Goal: Task Accomplishment & Management: Use online tool/utility

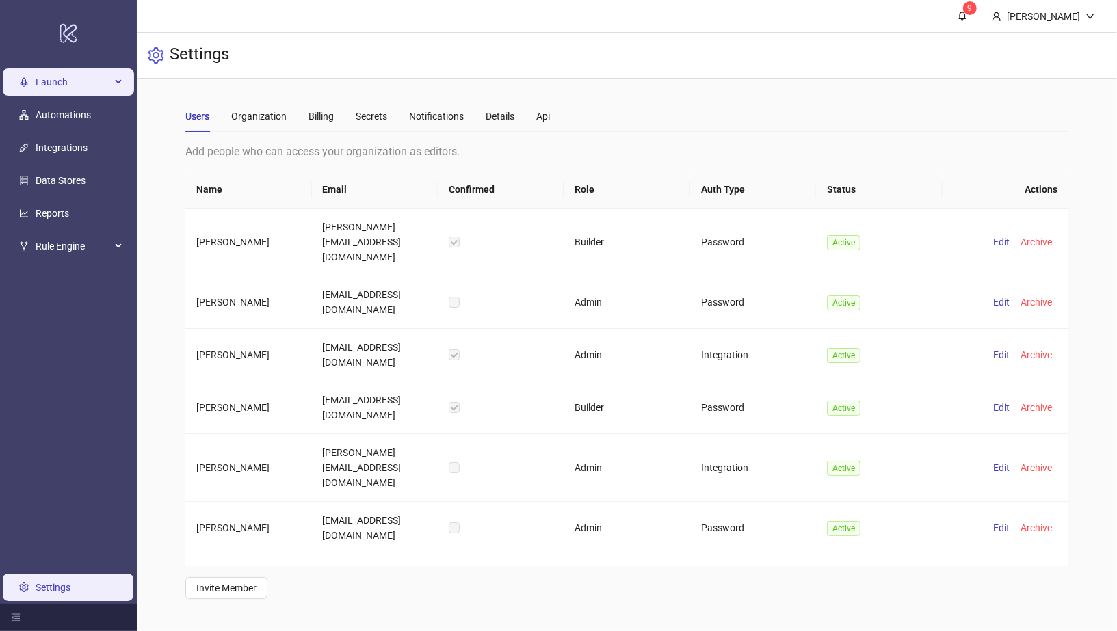
click at [77, 79] on span "Launch" at bounding box center [73, 81] width 75 height 27
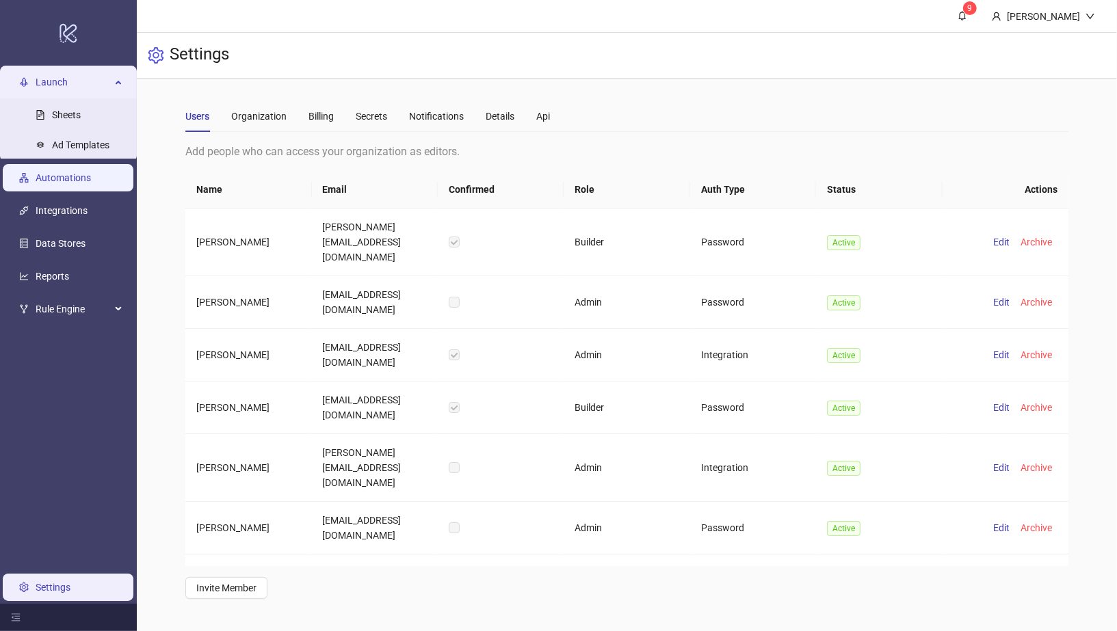
click at [79, 178] on link "Automations" at bounding box center [63, 177] width 55 height 11
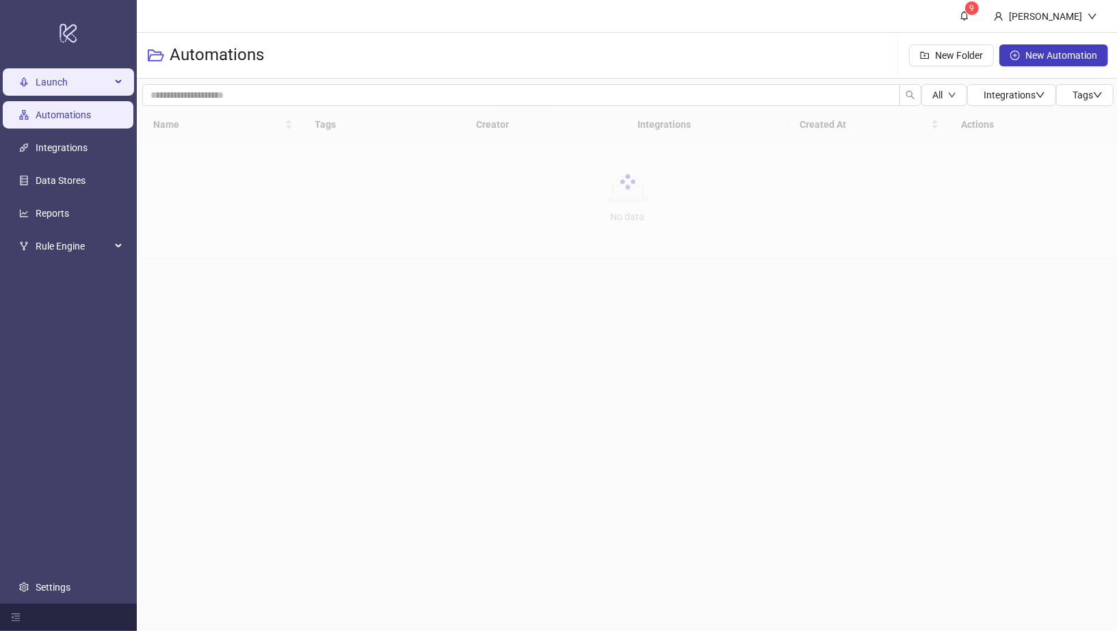
click at [69, 82] on span "Launch" at bounding box center [73, 81] width 75 height 27
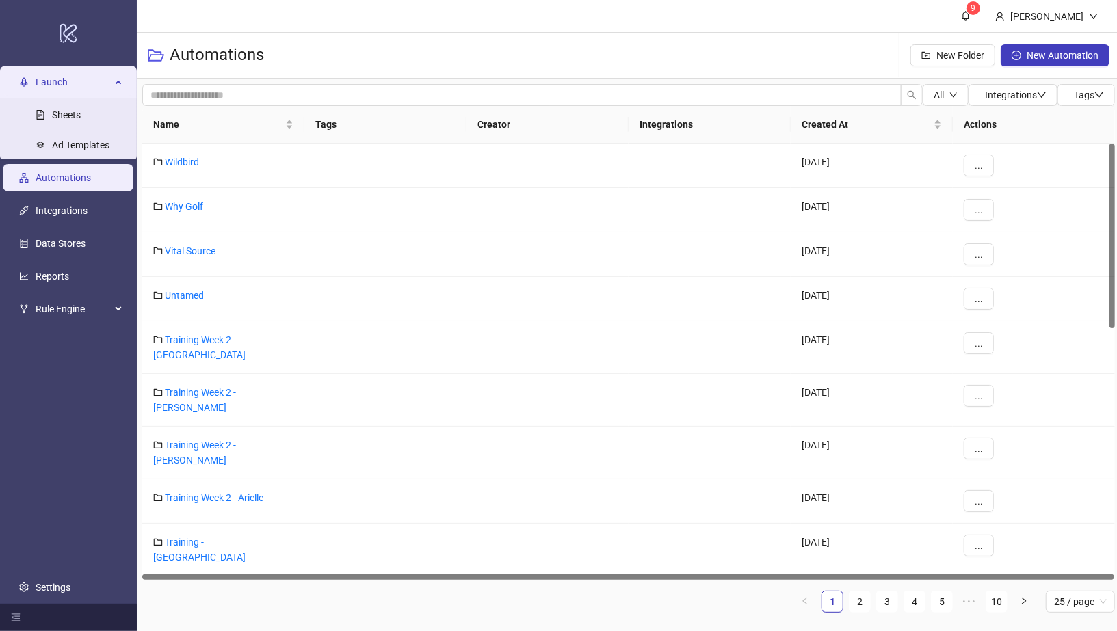
click at [66, 83] on span "Launch" at bounding box center [73, 81] width 75 height 27
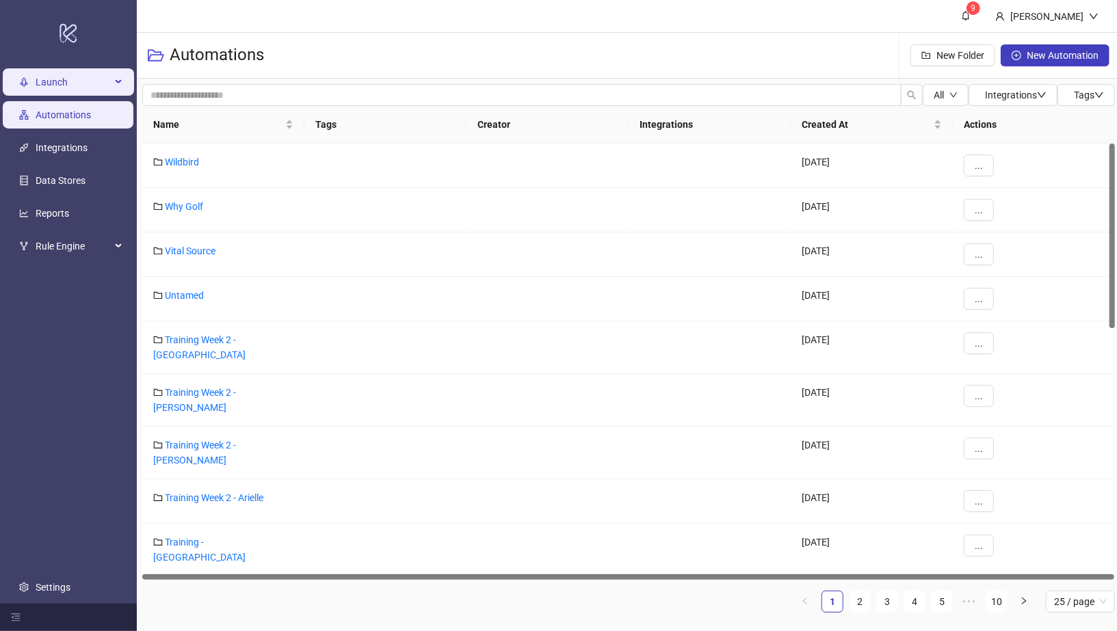
click at [58, 81] on span "Launch" at bounding box center [73, 81] width 75 height 27
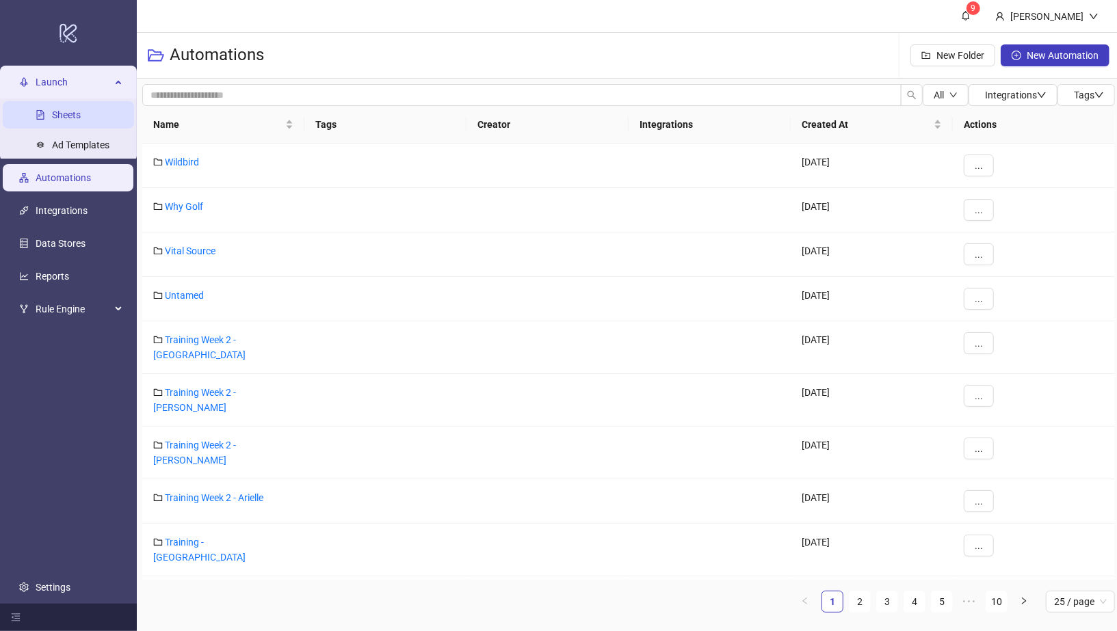
click at [59, 109] on link "Sheets" at bounding box center [66, 114] width 29 height 11
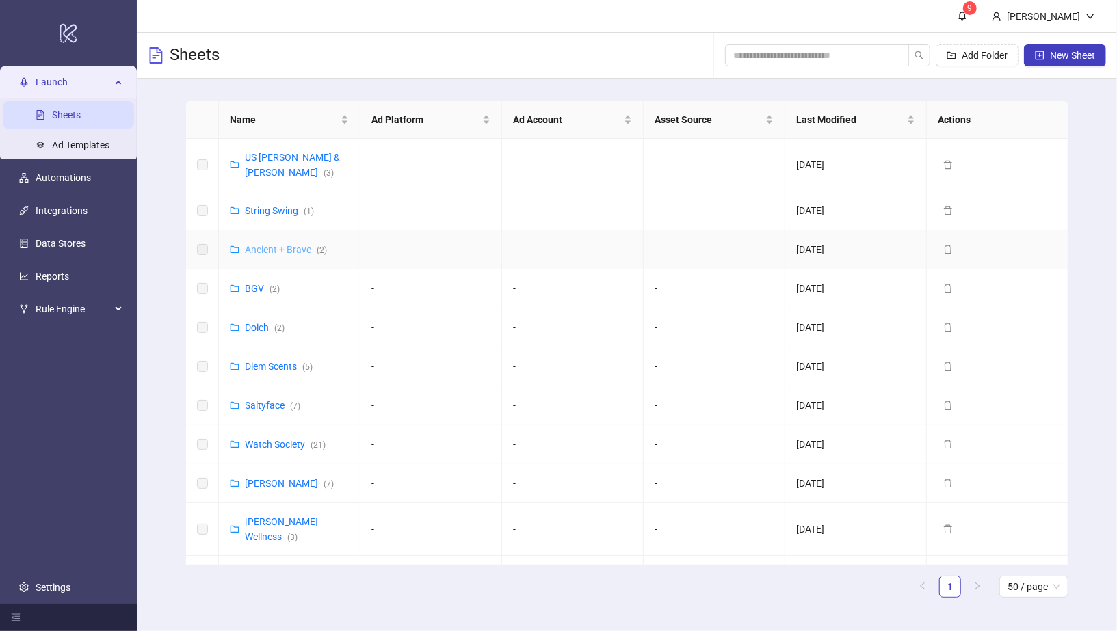
click at [289, 244] on link "Ancient + Brave ( 2 )" at bounding box center [286, 249] width 82 height 11
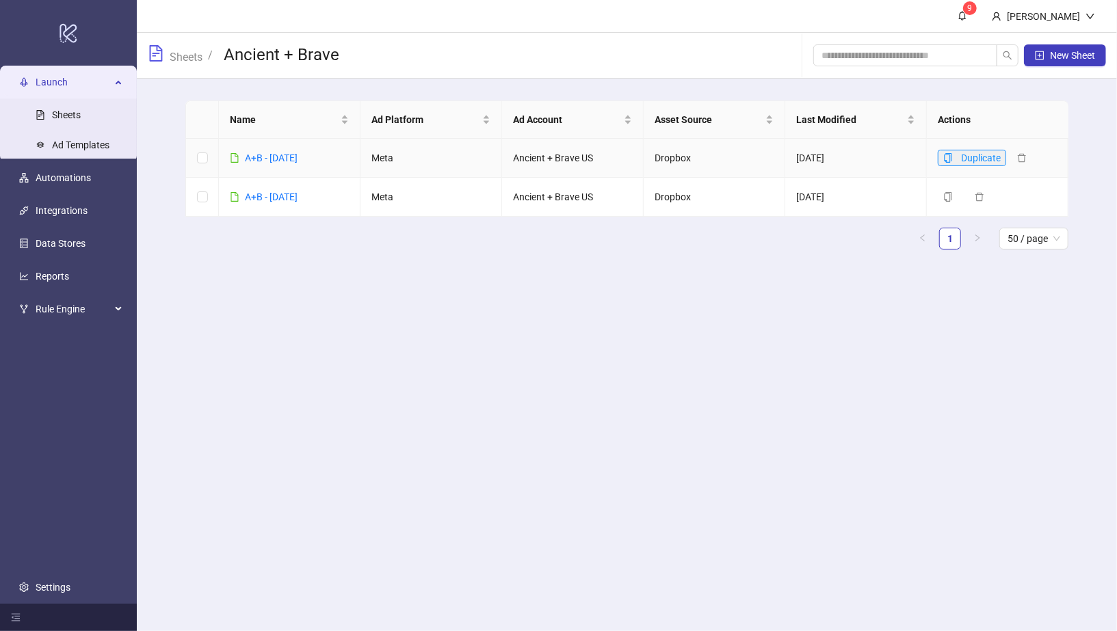
click at [947, 159] on icon "copy" at bounding box center [948, 158] width 10 height 10
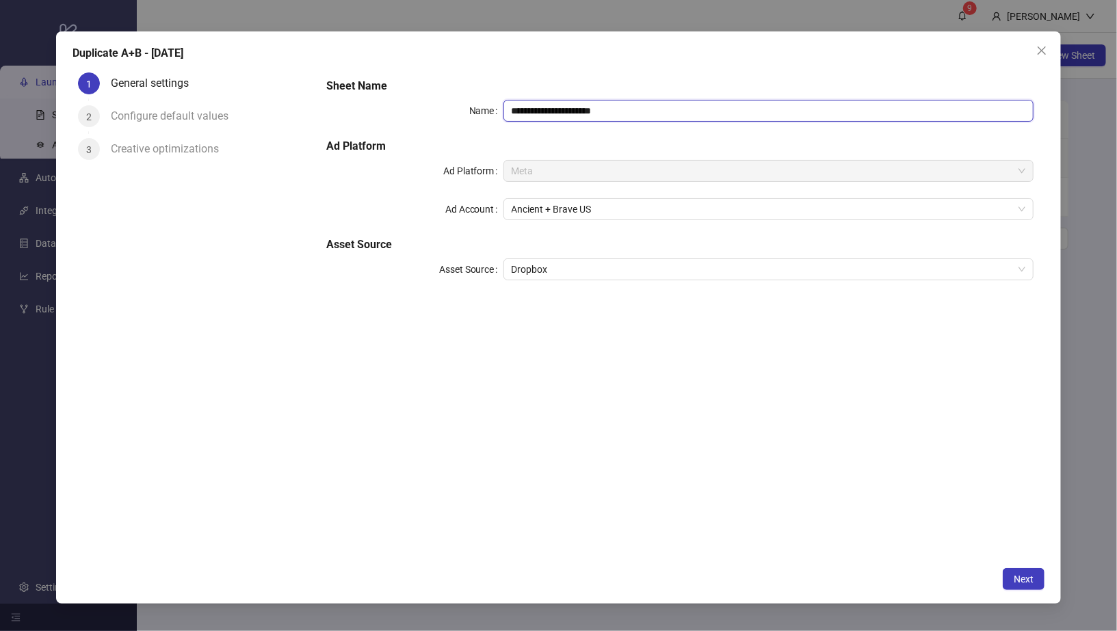
drag, startPoint x: 546, startPoint y: 113, endPoint x: 705, endPoint y: 113, distance: 158.7
click at [705, 113] on input "**********" at bounding box center [768, 111] width 531 height 22
type input "**********"
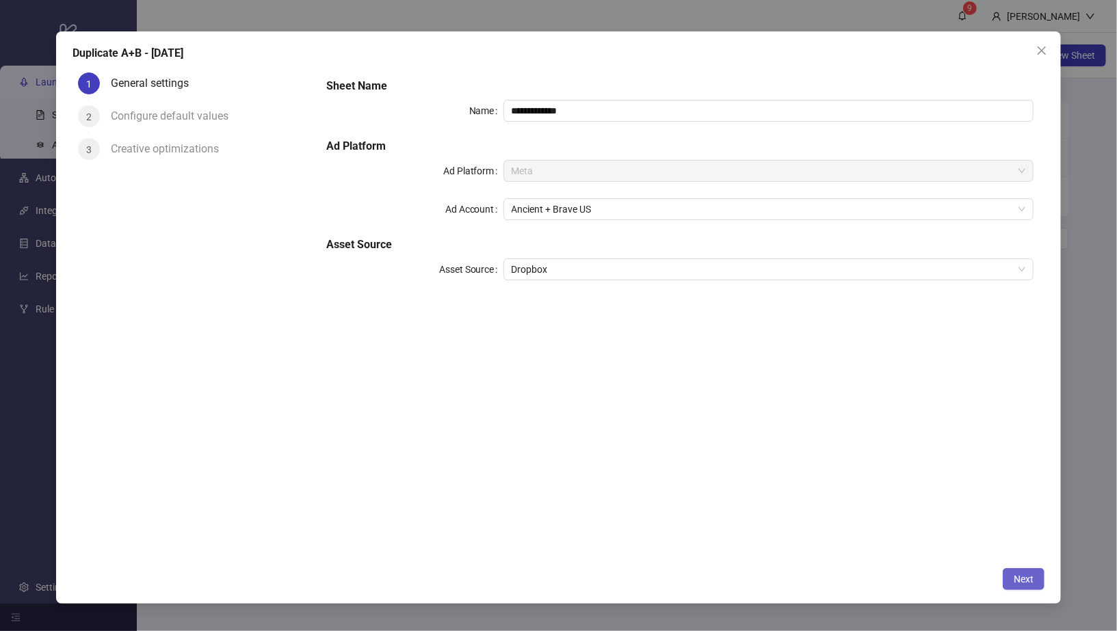
click at [1022, 579] on span "Next" at bounding box center [1024, 579] width 20 height 11
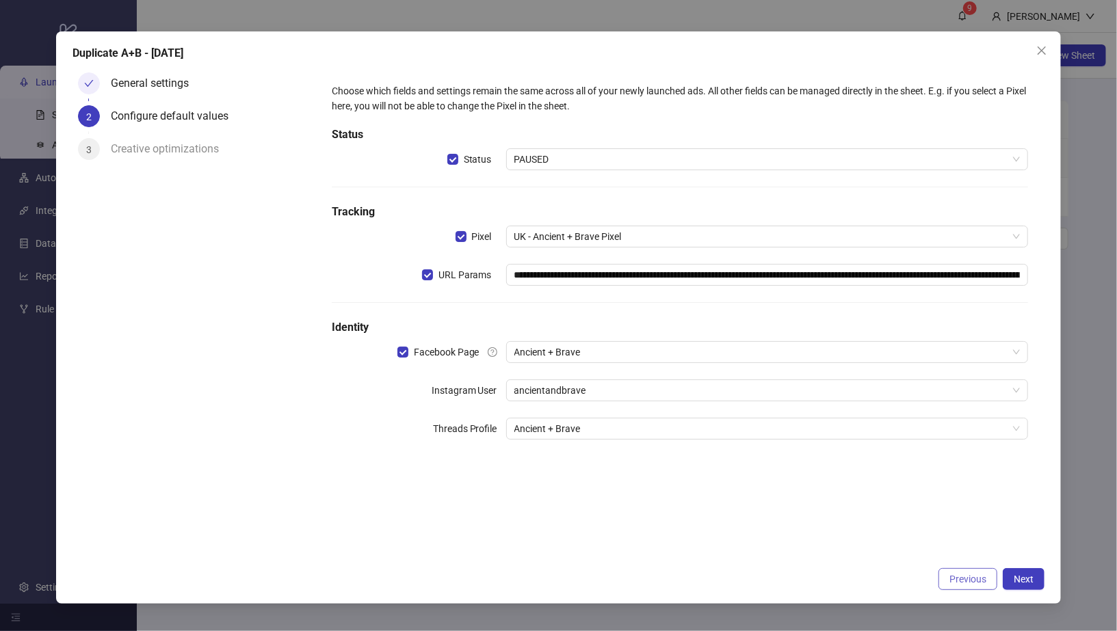
click at [979, 587] on button "Previous" at bounding box center [967, 579] width 59 height 22
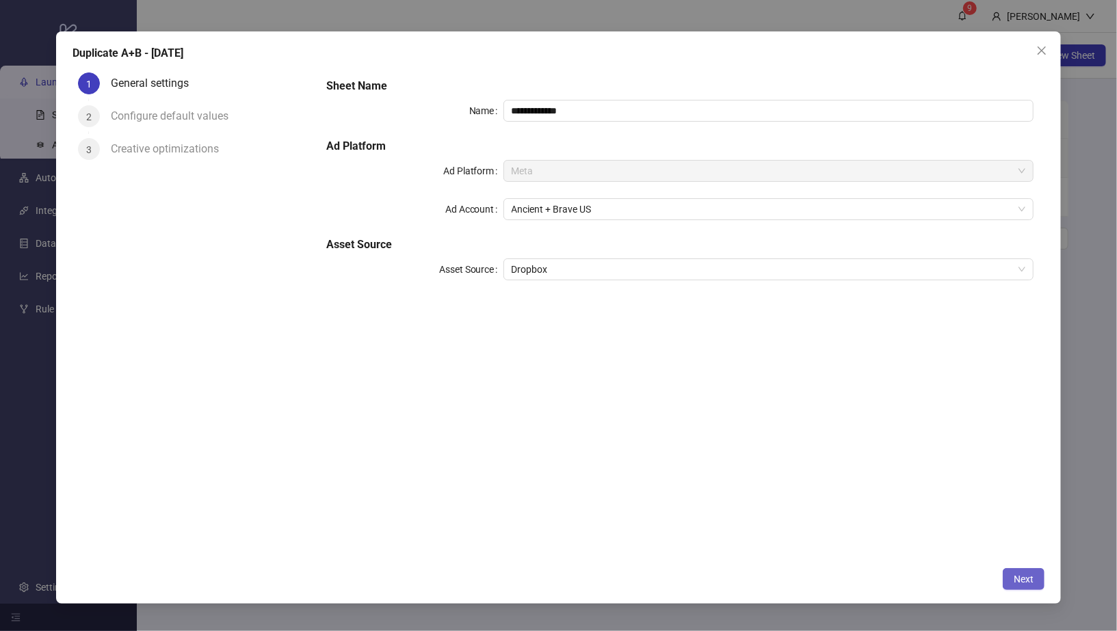
click at [1018, 586] on button "Next" at bounding box center [1024, 579] width 42 height 22
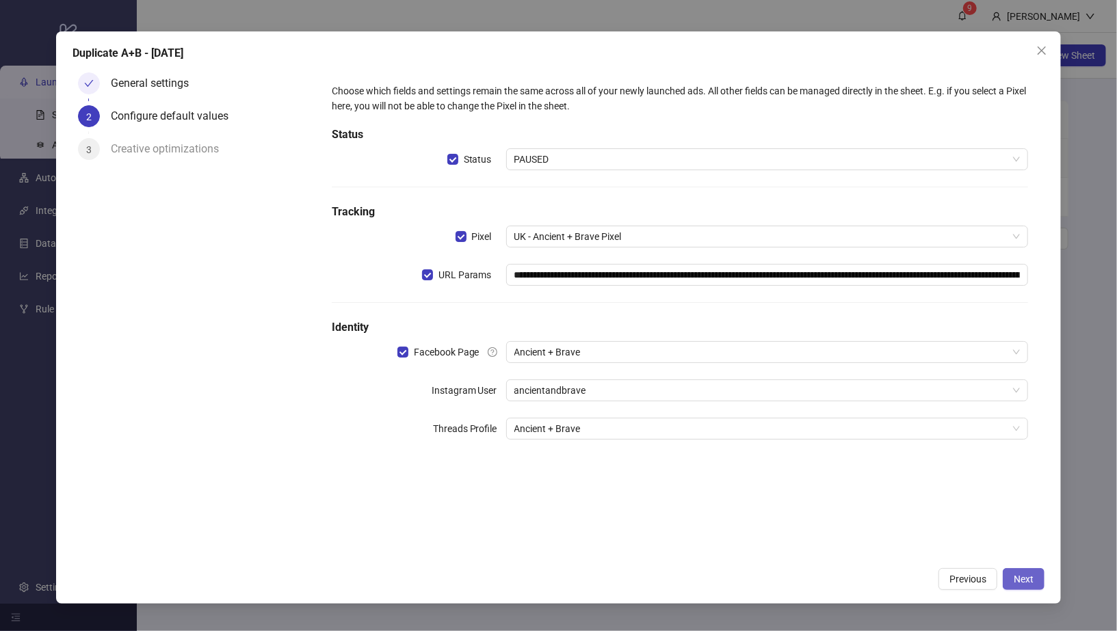
click at [1018, 586] on button "Next" at bounding box center [1024, 579] width 42 height 22
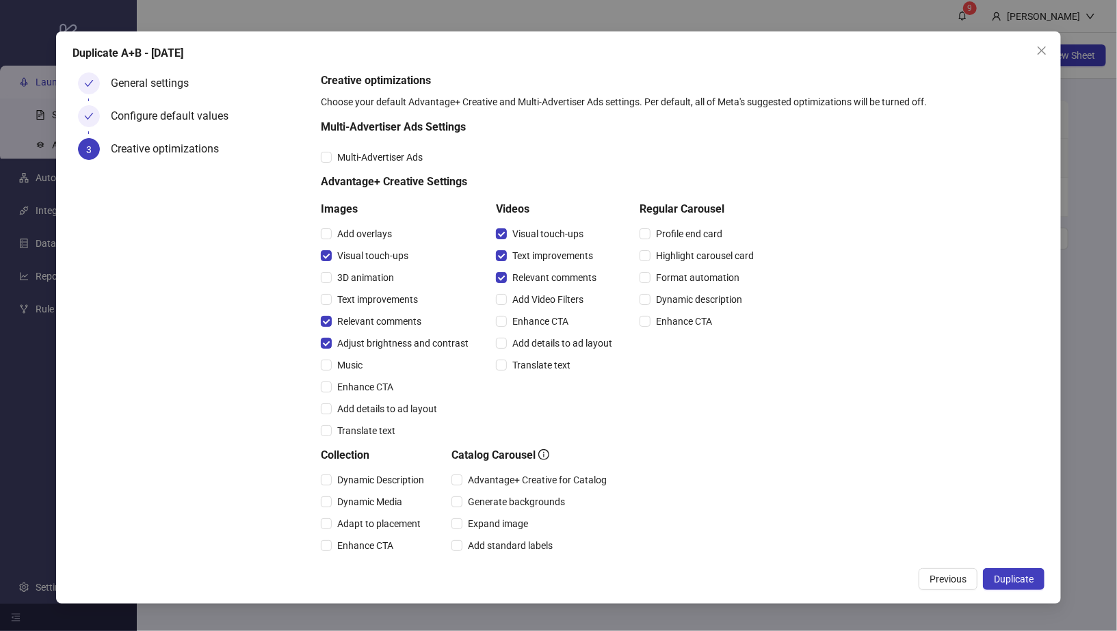
click at [1018, 586] on button "Duplicate" at bounding box center [1014, 579] width 62 height 22
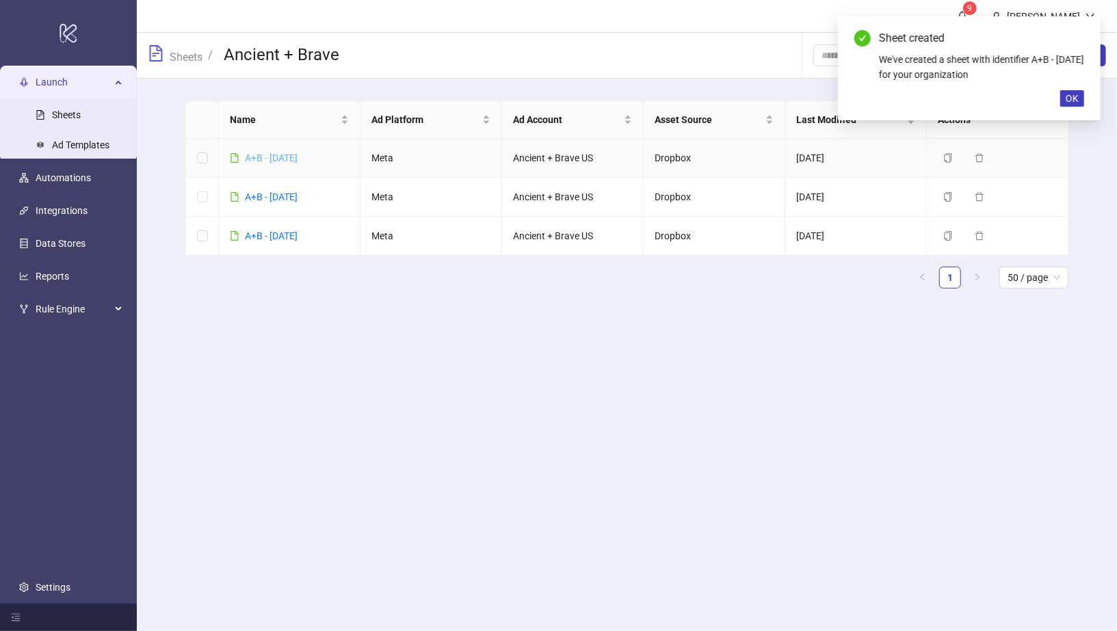
click at [282, 159] on link "A+B - [DATE]" at bounding box center [271, 158] width 53 height 11
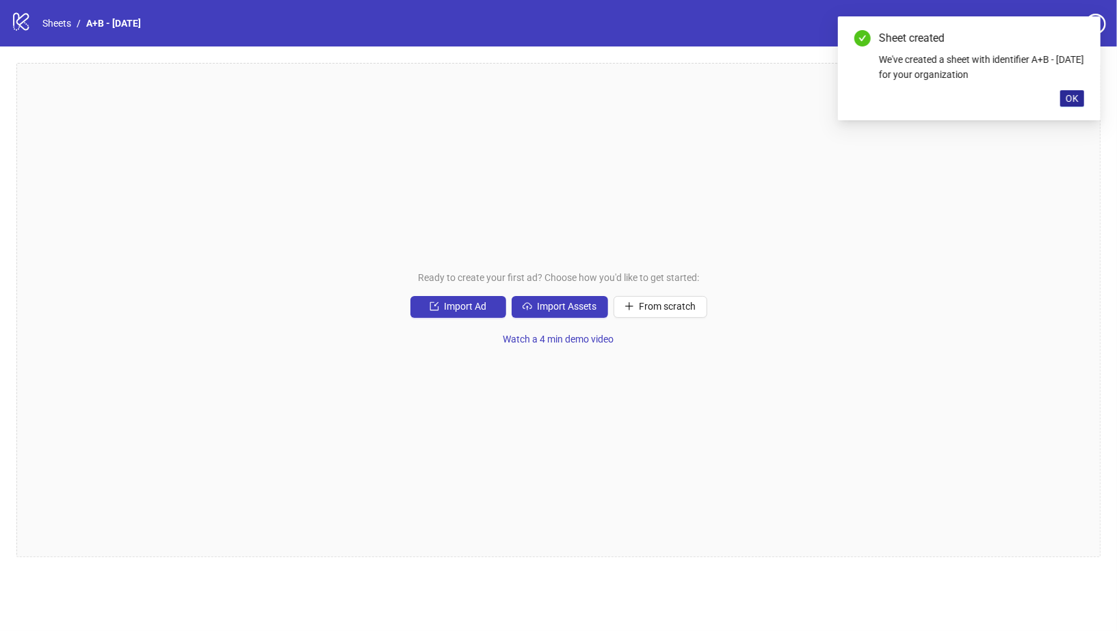
click at [1072, 93] on span "OK" at bounding box center [1072, 98] width 13 height 11
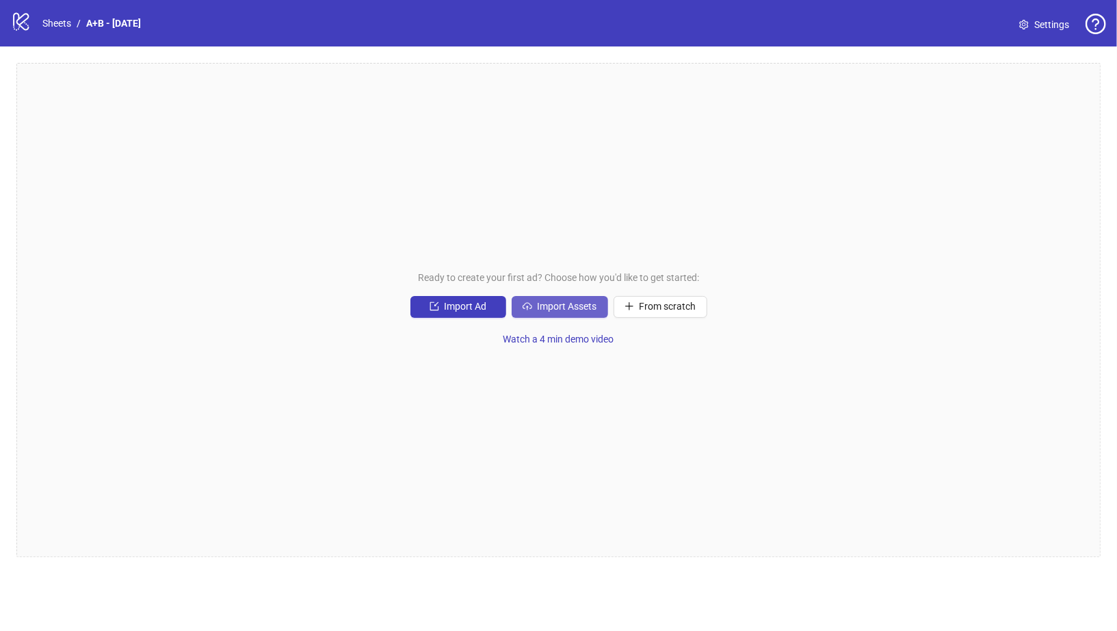
click at [558, 306] on span "Import Assets" at bounding box center [568, 306] width 60 height 11
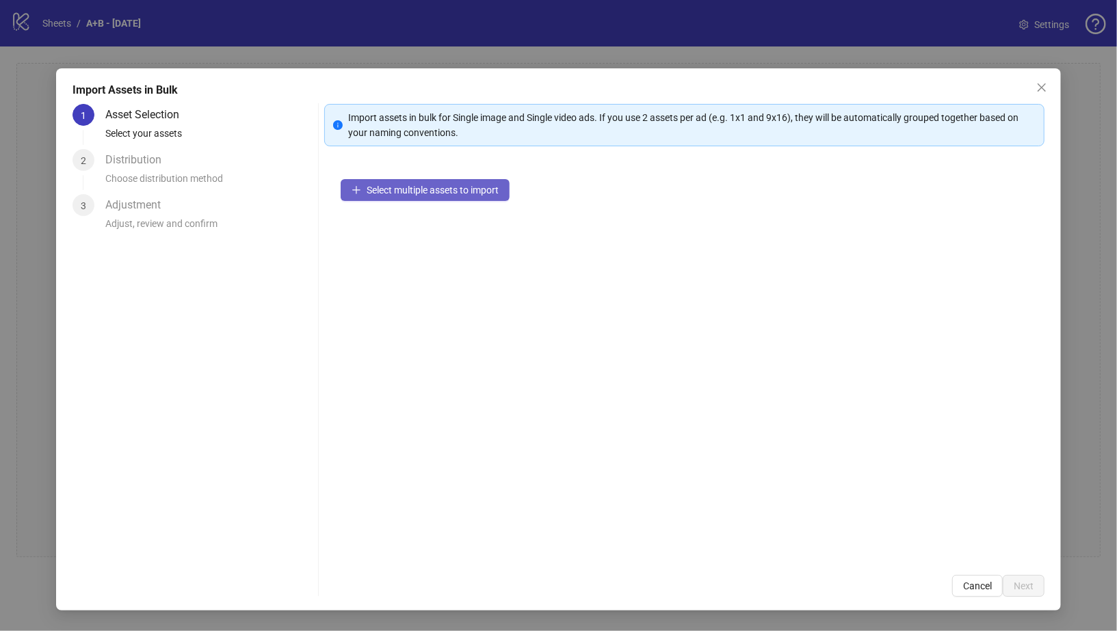
click at [460, 187] on span "Select multiple assets to import" at bounding box center [433, 190] width 132 height 11
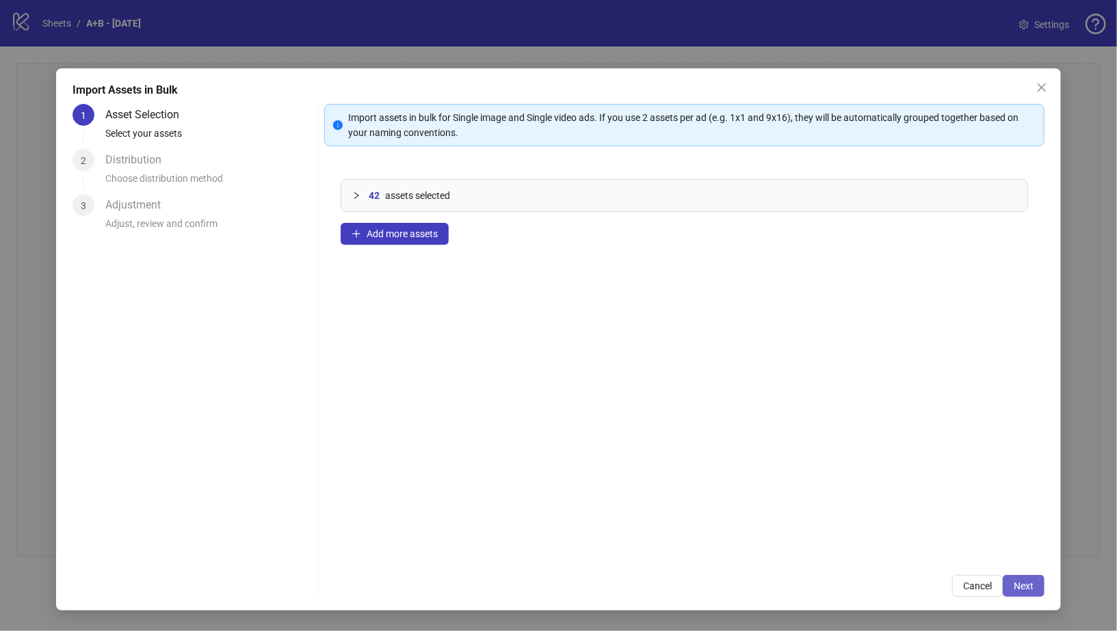
click at [1023, 585] on span "Next" at bounding box center [1024, 586] width 20 height 11
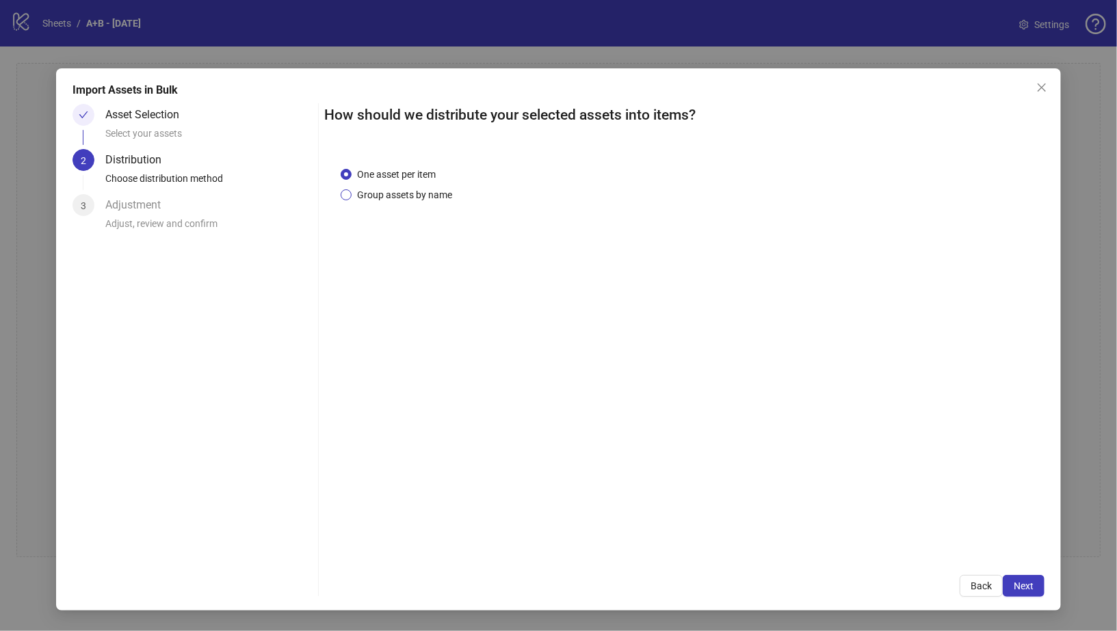
click at [439, 196] on span "Group assets by name" at bounding box center [405, 194] width 106 height 15
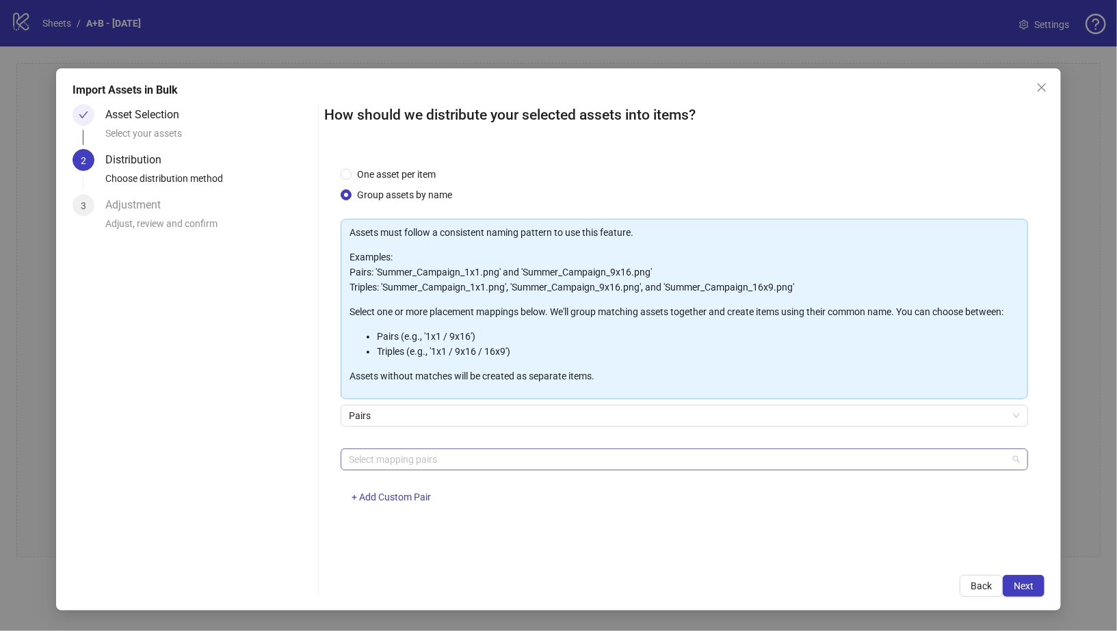
click at [400, 463] on div at bounding box center [677, 459] width 668 height 19
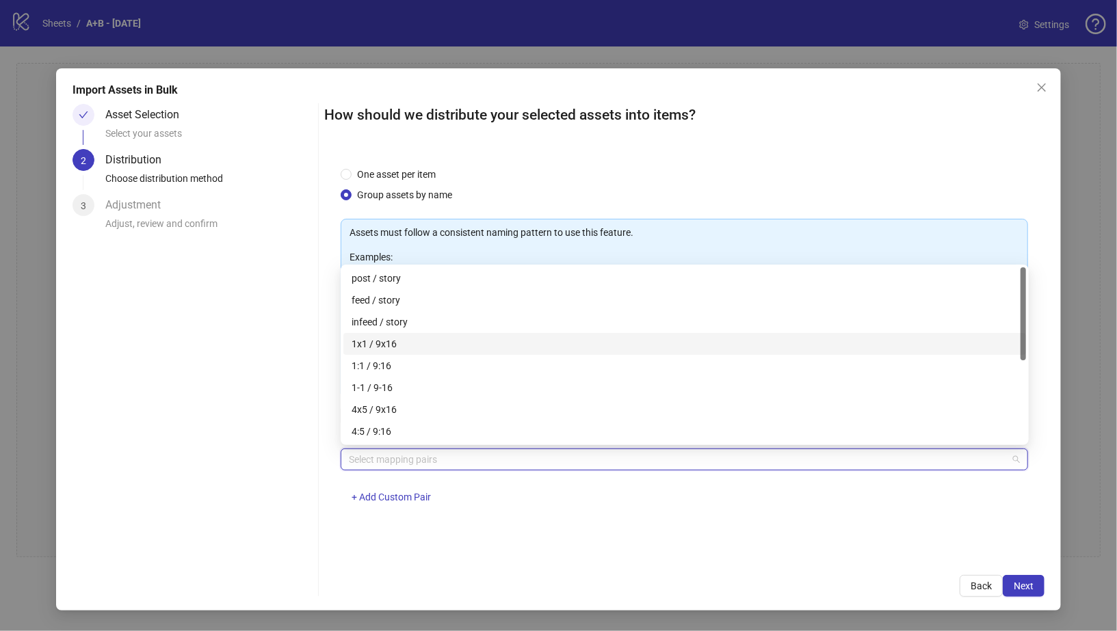
click at [404, 343] on div "1x1 / 9x16" at bounding box center [685, 344] width 666 height 15
click at [1023, 588] on span "Next" at bounding box center [1024, 586] width 20 height 11
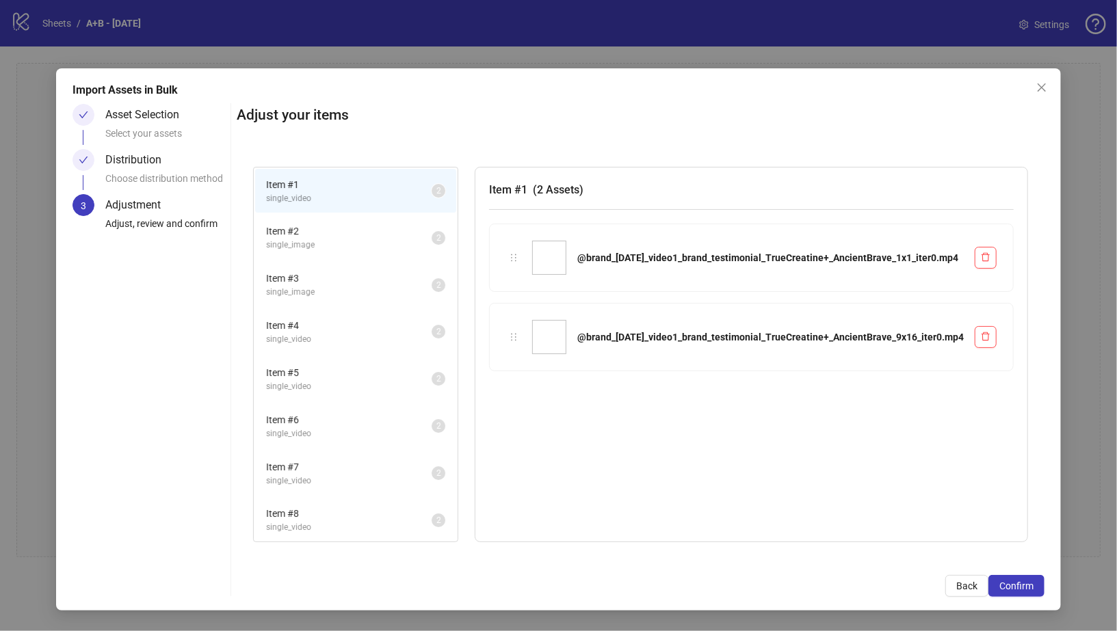
scroll to position [604, 0]
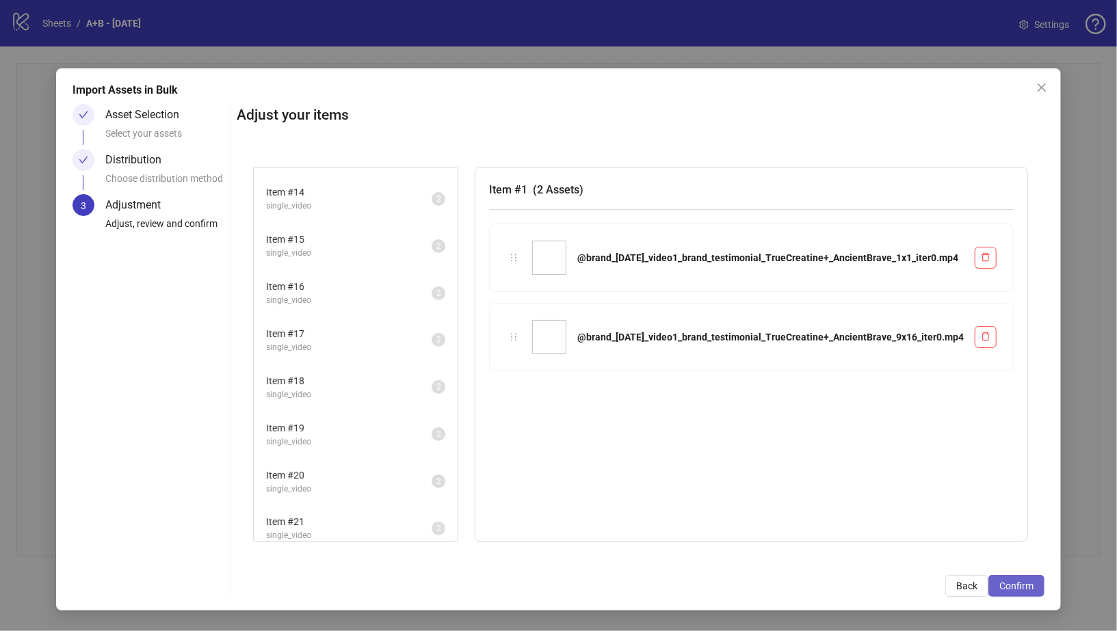
click at [1006, 593] on button "Confirm" at bounding box center [1016, 586] width 56 height 22
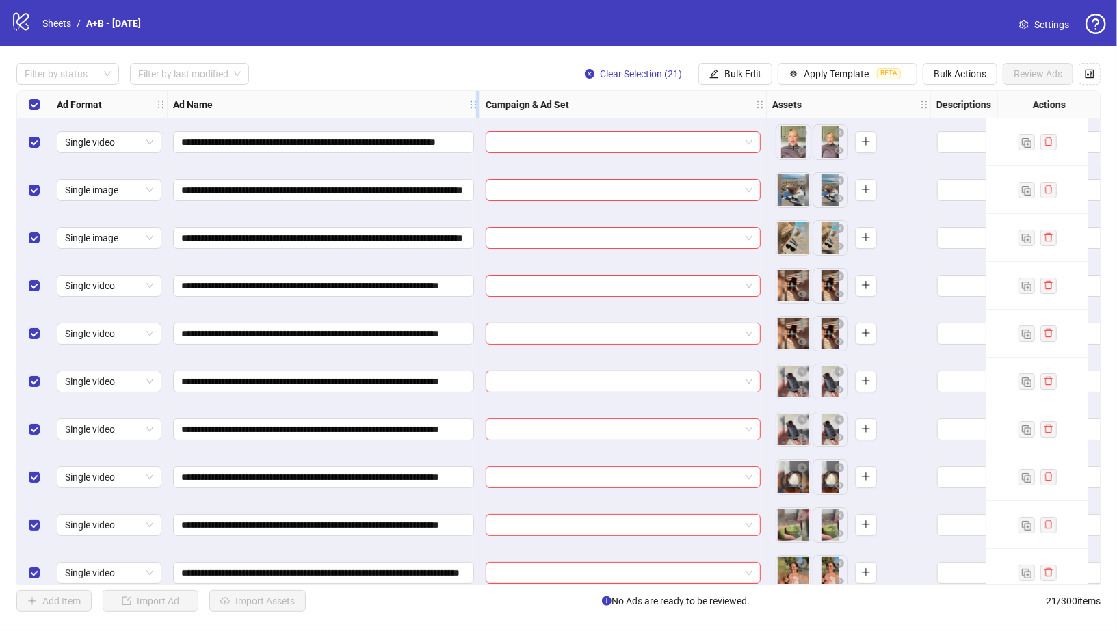
drag, startPoint x: 306, startPoint y: 106, endPoint x: 490, endPoint y: 106, distance: 184.0
click at [478, 106] on icon "holder" at bounding box center [474, 105] width 10 height 10
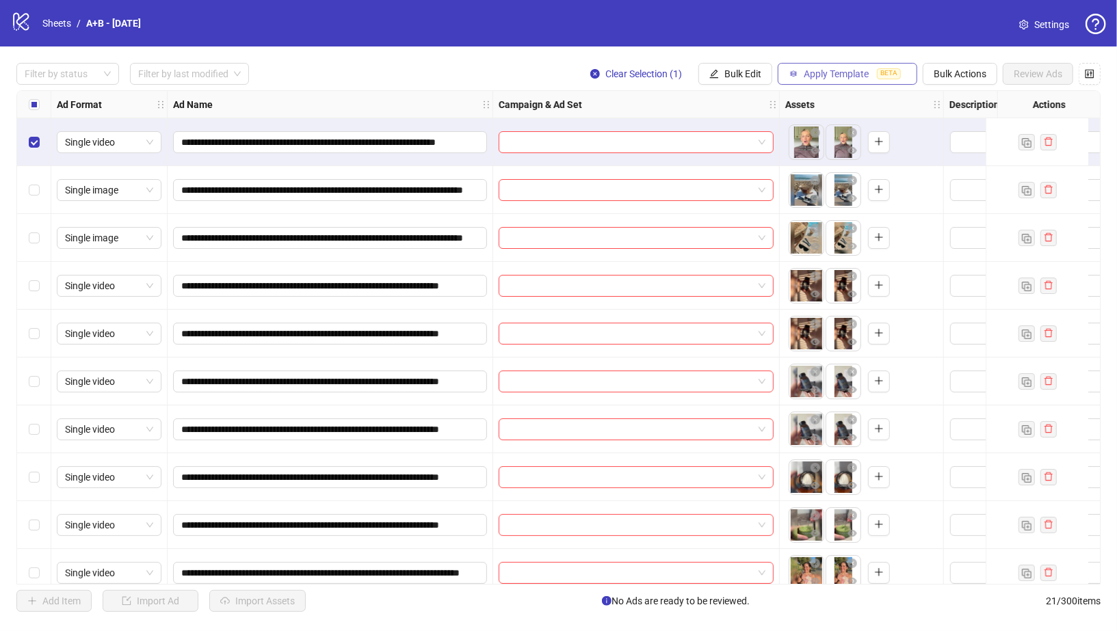
click at [839, 70] on span "Apply Template" at bounding box center [836, 73] width 65 height 11
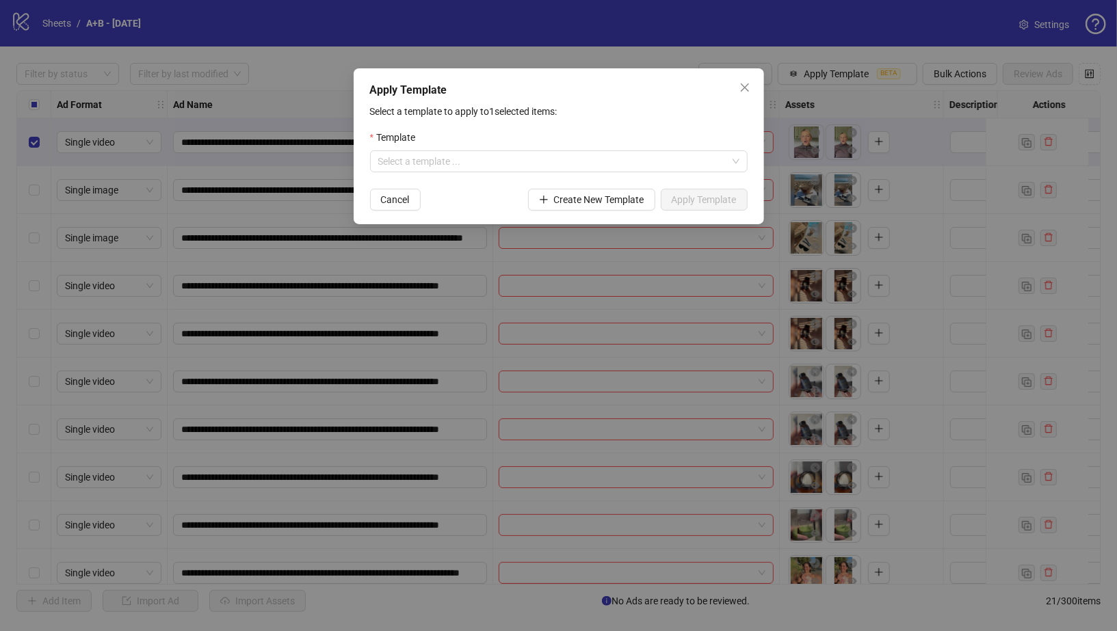
click at [731, 40] on div "Apply Template Select a template to apply to 1 selected items: Template Select …" at bounding box center [558, 315] width 1117 height 631
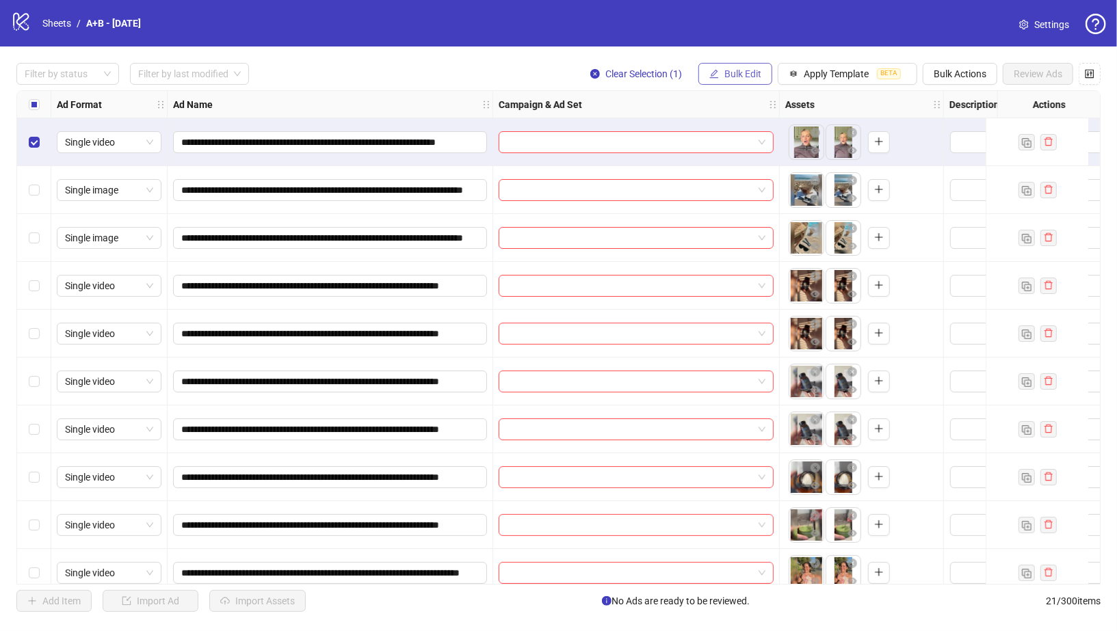
click at [744, 76] on span "Bulk Edit" at bounding box center [742, 73] width 37 height 11
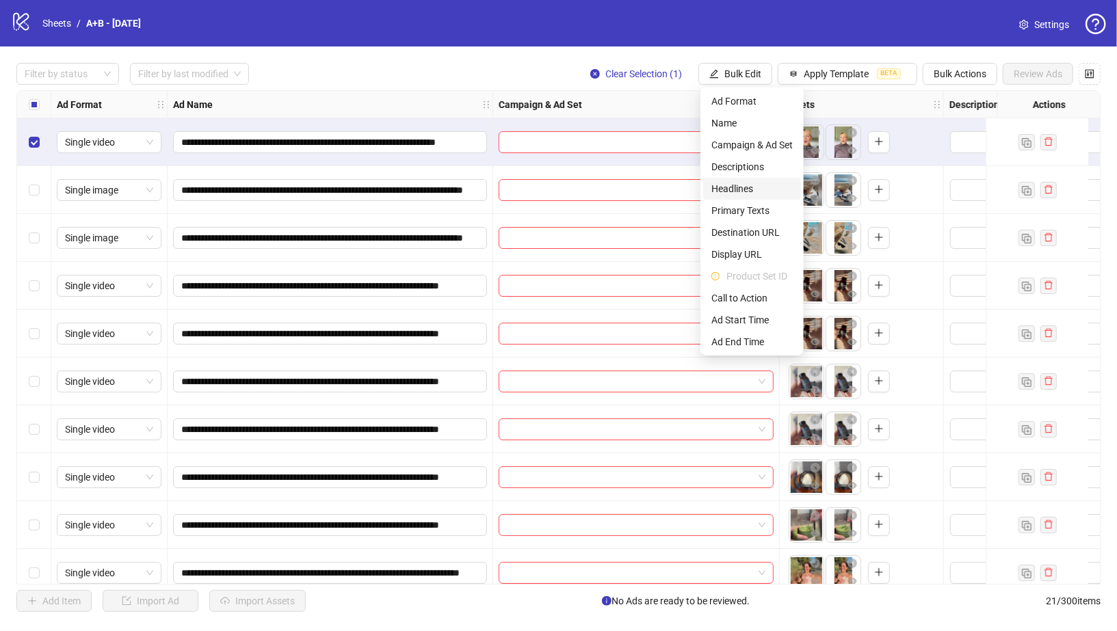
click at [743, 189] on span "Headlines" at bounding box center [751, 188] width 81 height 15
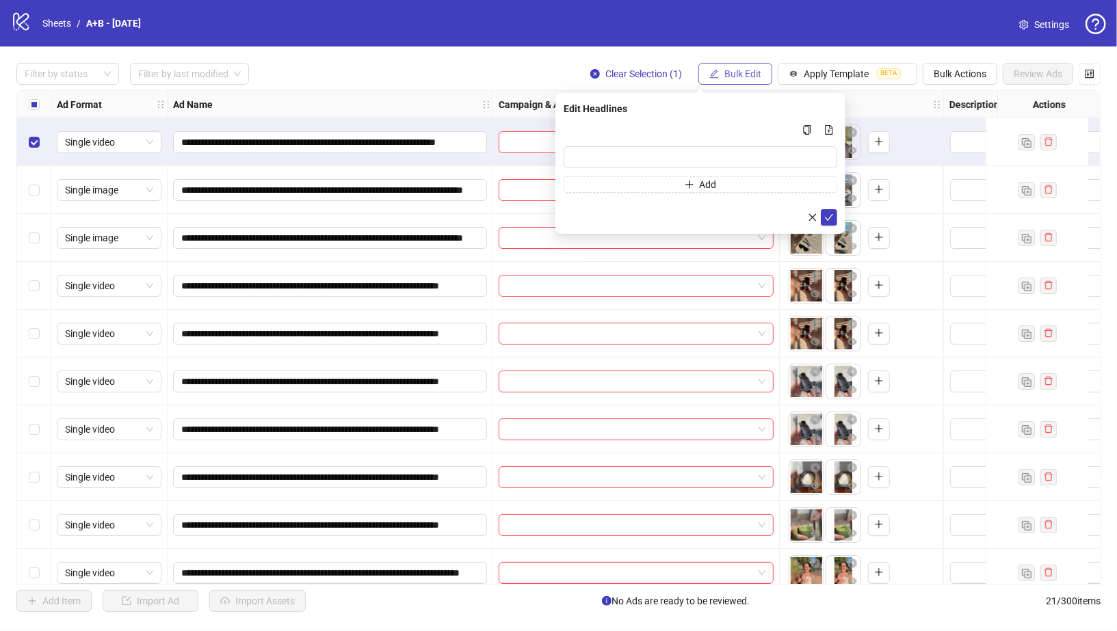
click at [739, 71] on span "Bulk Edit" at bounding box center [742, 73] width 37 height 11
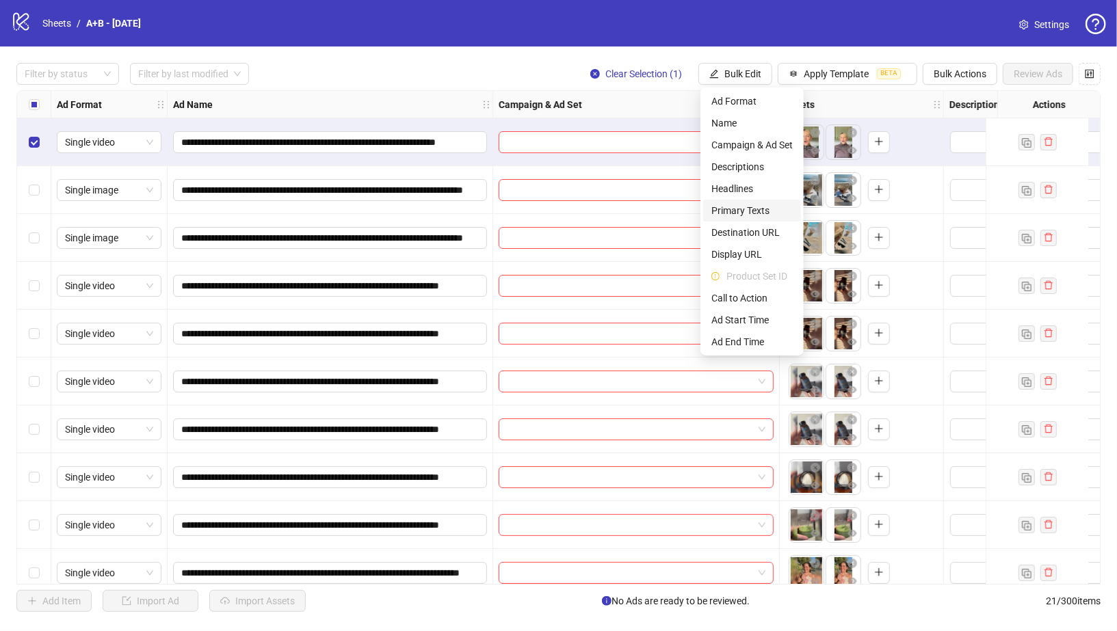
click at [741, 207] on span "Primary Texts" at bounding box center [751, 210] width 81 height 15
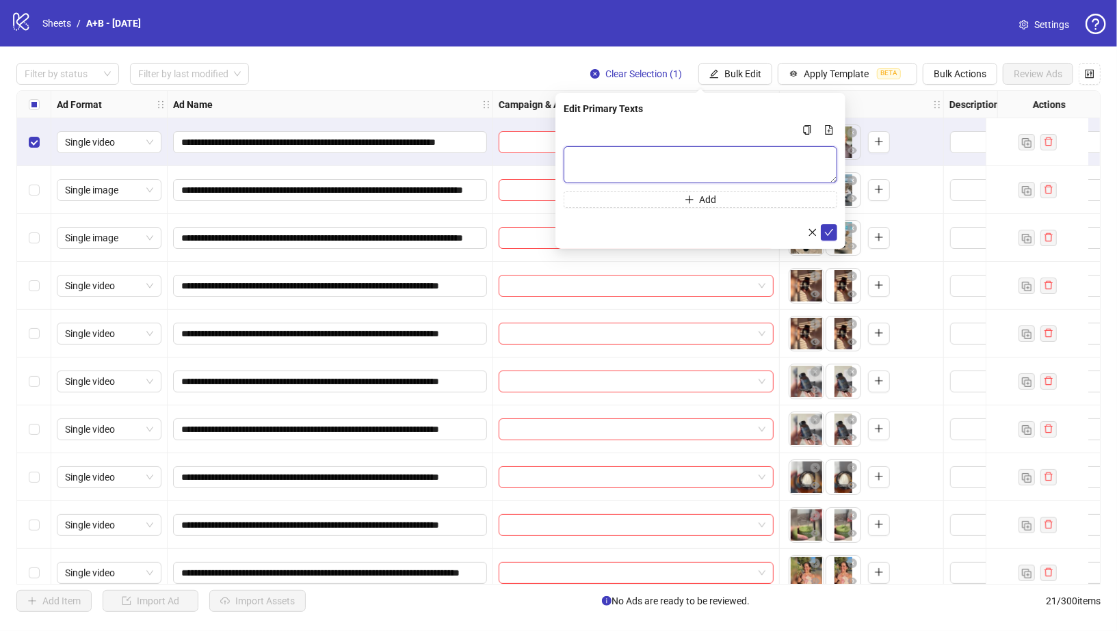
click at [676, 152] on textarea "Multi-text input container - paste or copy values" at bounding box center [701, 164] width 274 height 37
paste textarea "**********"
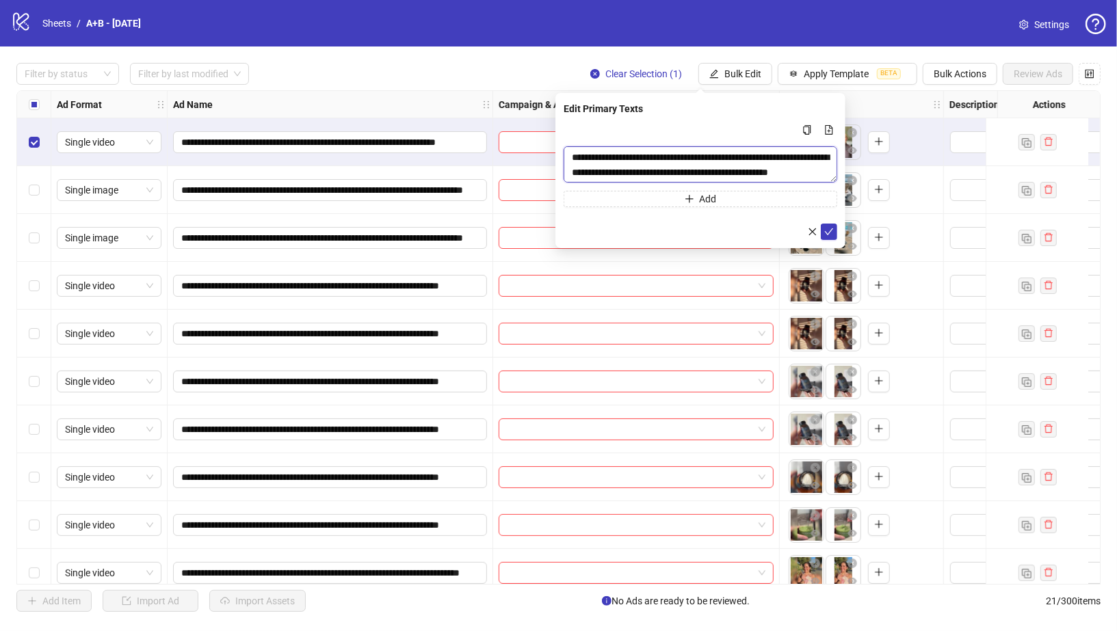
scroll to position [14, 0]
type textarea "**********"
click at [826, 233] on icon "check" at bounding box center [829, 232] width 10 height 10
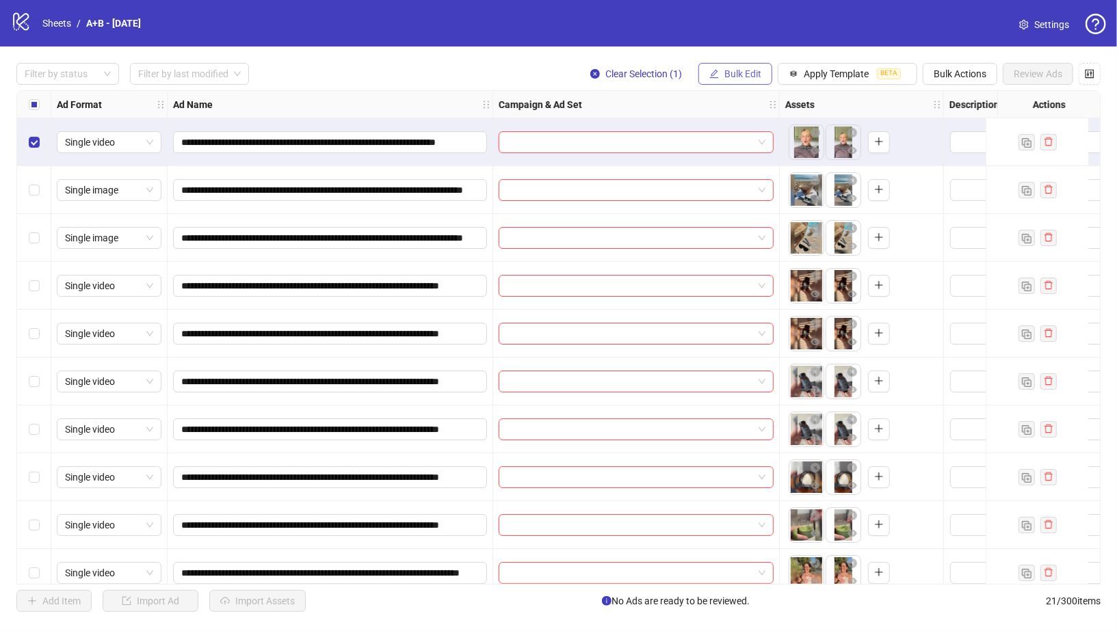
click at [741, 72] on span "Bulk Edit" at bounding box center [742, 73] width 37 height 11
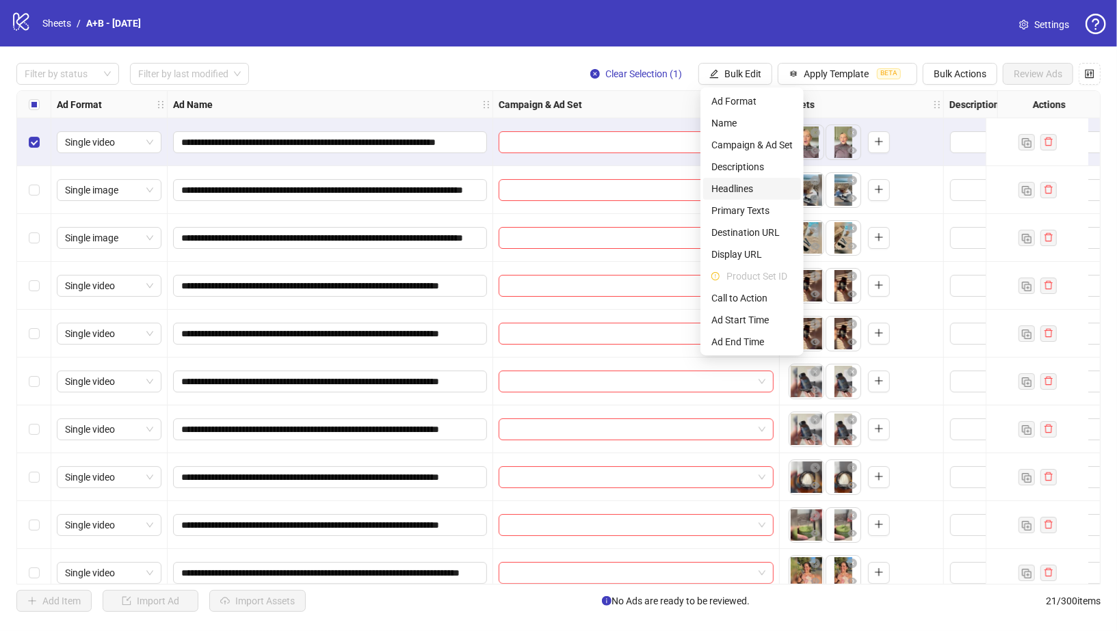
click at [731, 187] on span "Headlines" at bounding box center [751, 188] width 81 height 15
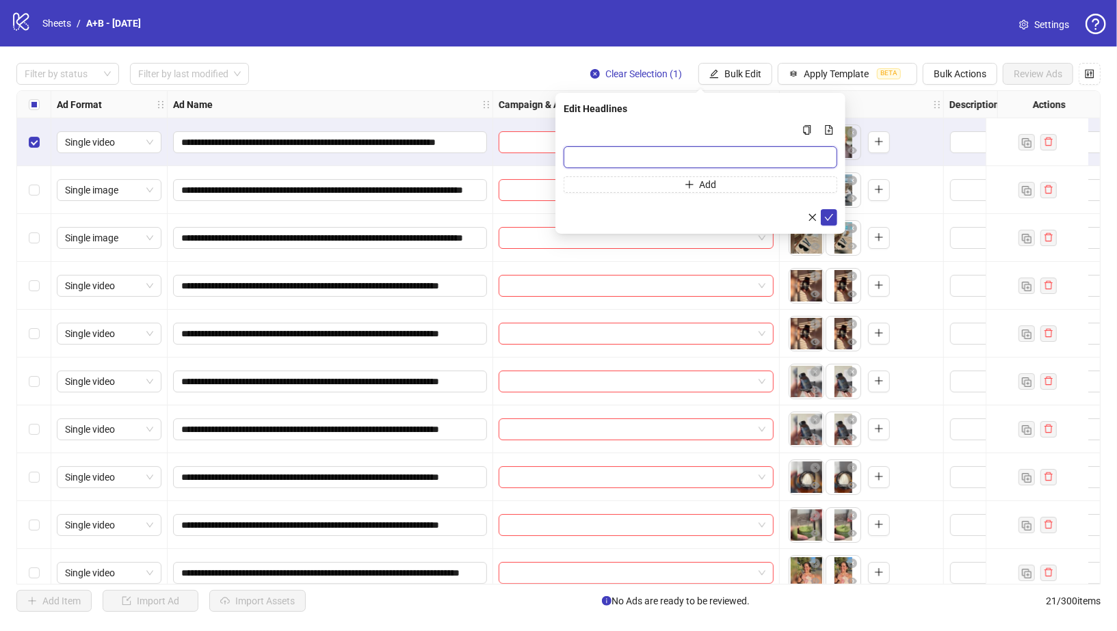
click at [719, 152] on input "Multi-input container - paste or copy values" at bounding box center [701, 157] width 274 height 22
paste input "**********"
type input "**********"
click at [832, 213] on icon "check" at bounding box center [829, 218] width 10 height 10
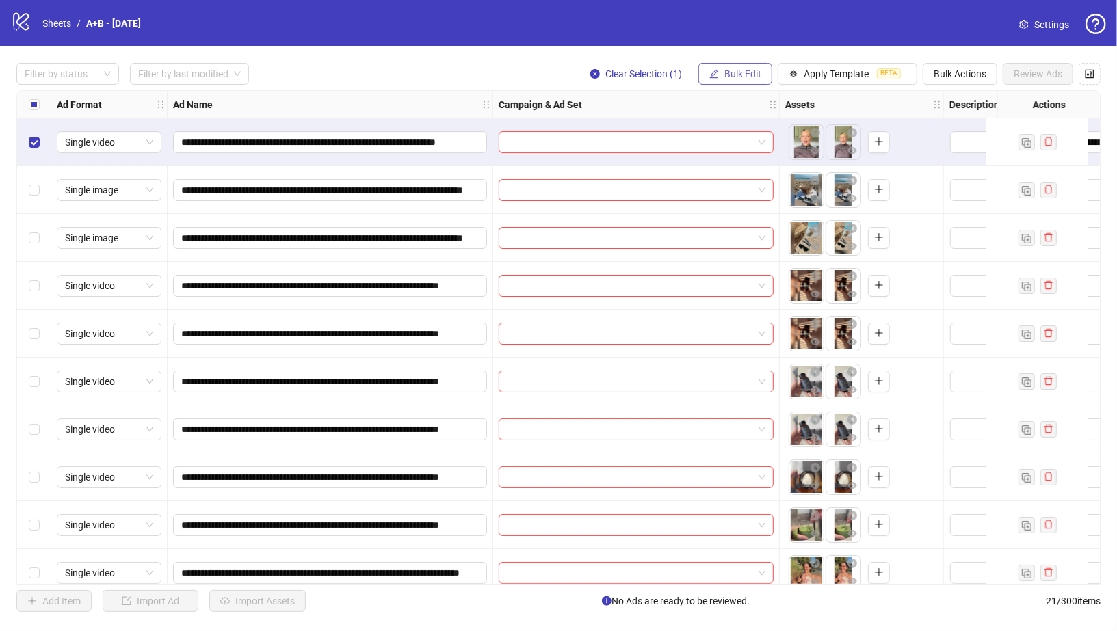
click at [718, 76] on icon "edit" at bounding box center [714, 74] width 10 height 10
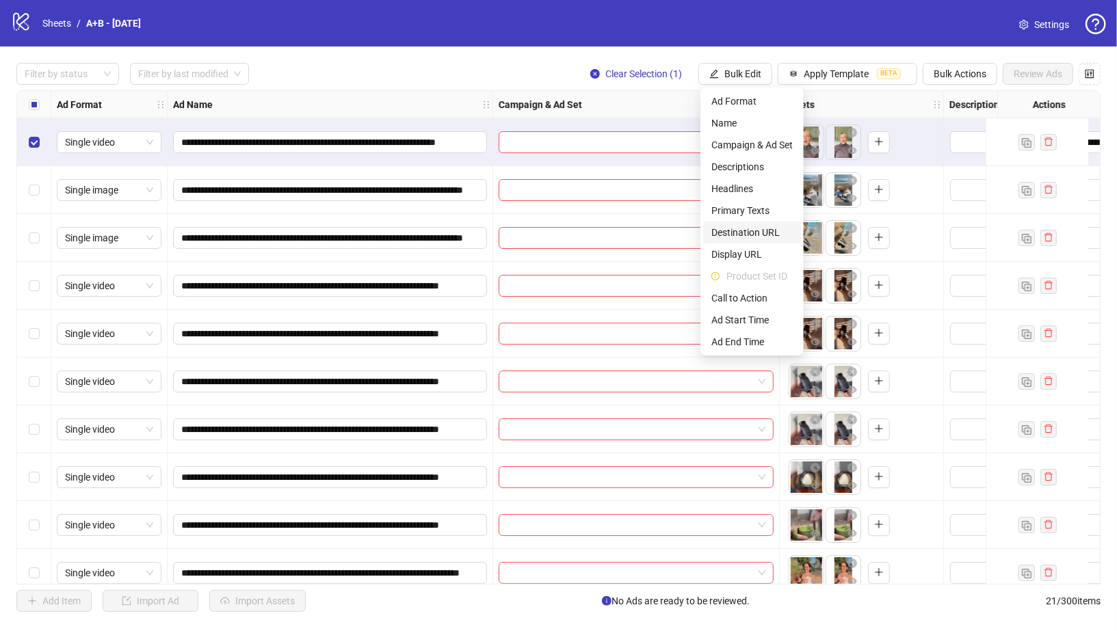
click at [740, 228] on span "Destination URL" at bounding box center [751, 232] width 81 height 15
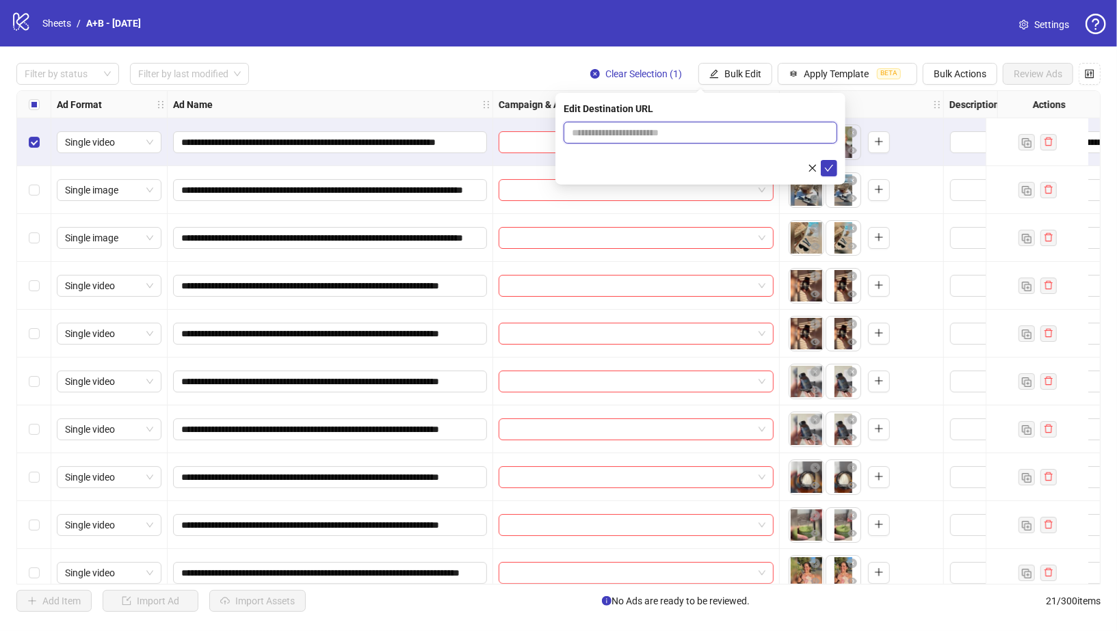
click at [718, 130] on input "text" at bounding box center [695, 132] width 246 height 15
paste input "**********"
type input "**********"
click at [826, 166] on icon "check" at bounding box center [829, 168] width 10 height 10
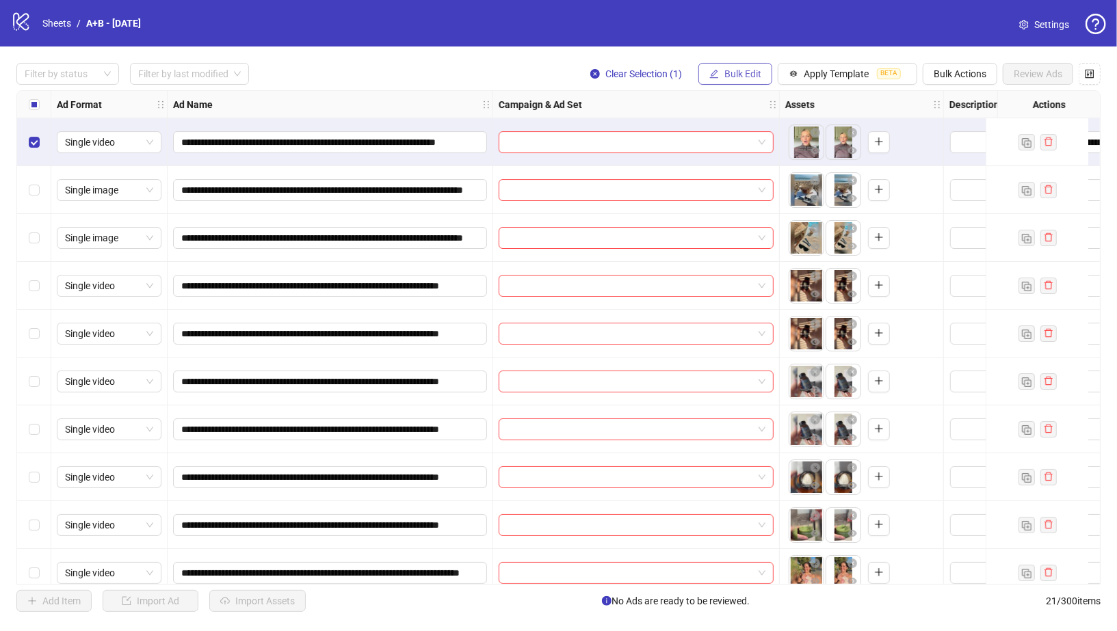
click at [744, 73] on span "Bulk Edit" at bounding box center [742, 73] width 37 height 11
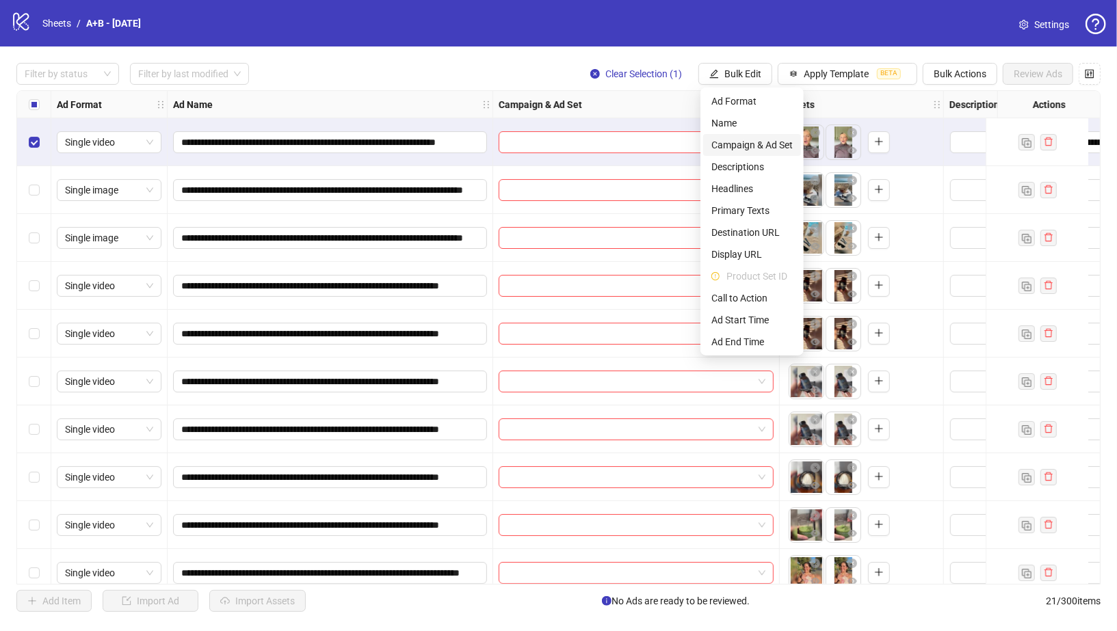
click at [752, 144] on span "Campaign & Ad Set" at bounding box center [751, 144] width 81 height 15
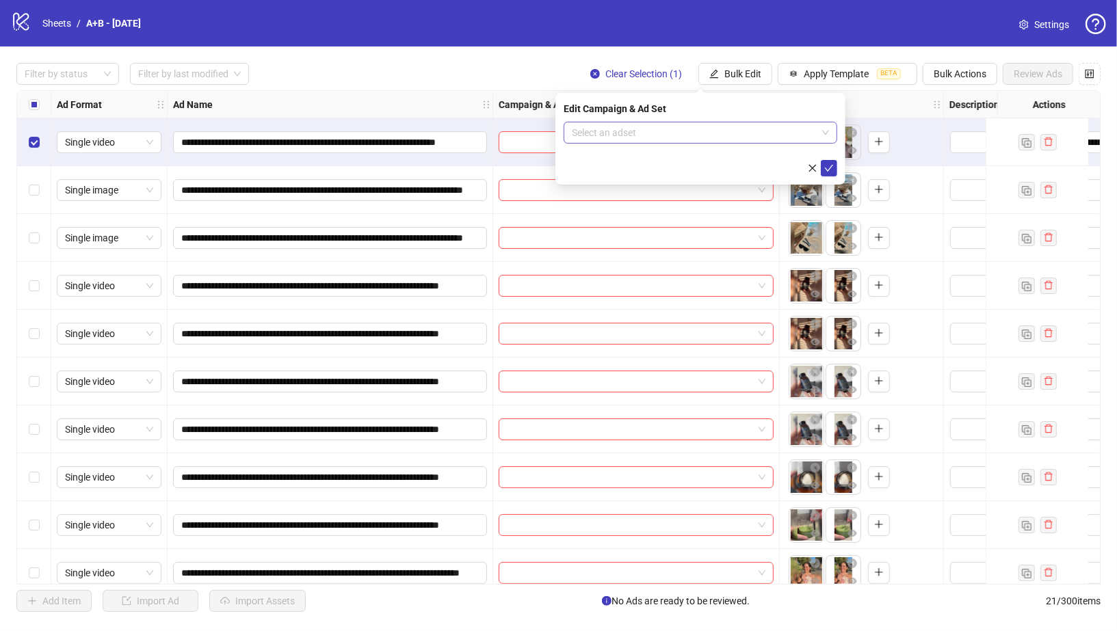
click at [672, 132] on input "search" at bounding box center [694, 132] width 245 height 21
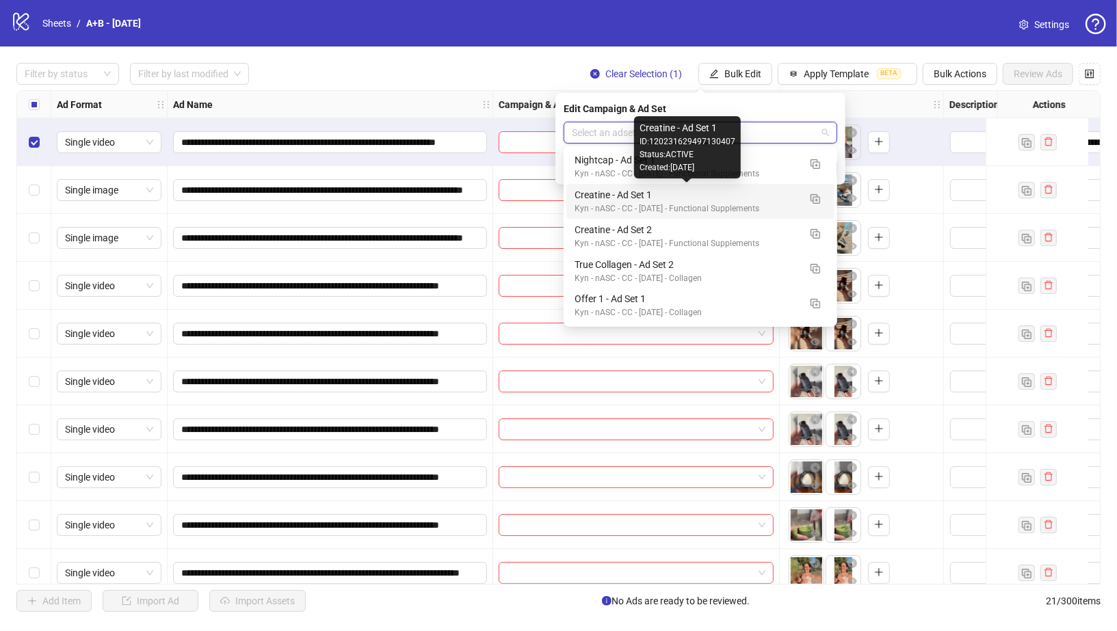
click at [625, 194] on div "Creatine - Ad Set 1" at bounding box center [687, 194] width 224 height 15
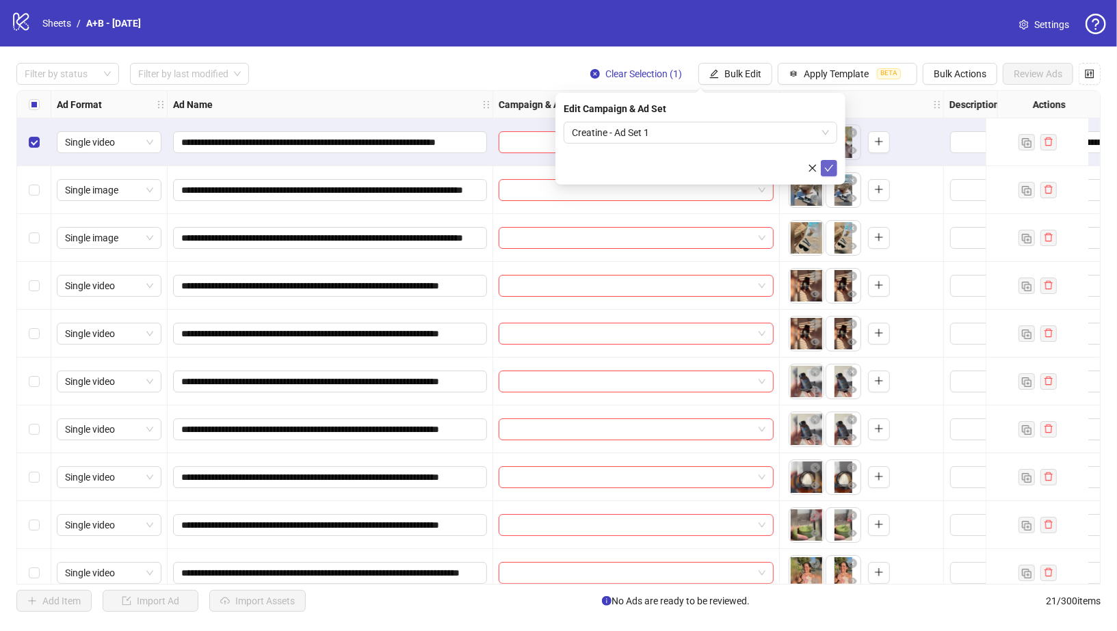
click at [823, 174] on button "submit" at bounding box center [829, 168] width 16 height 16
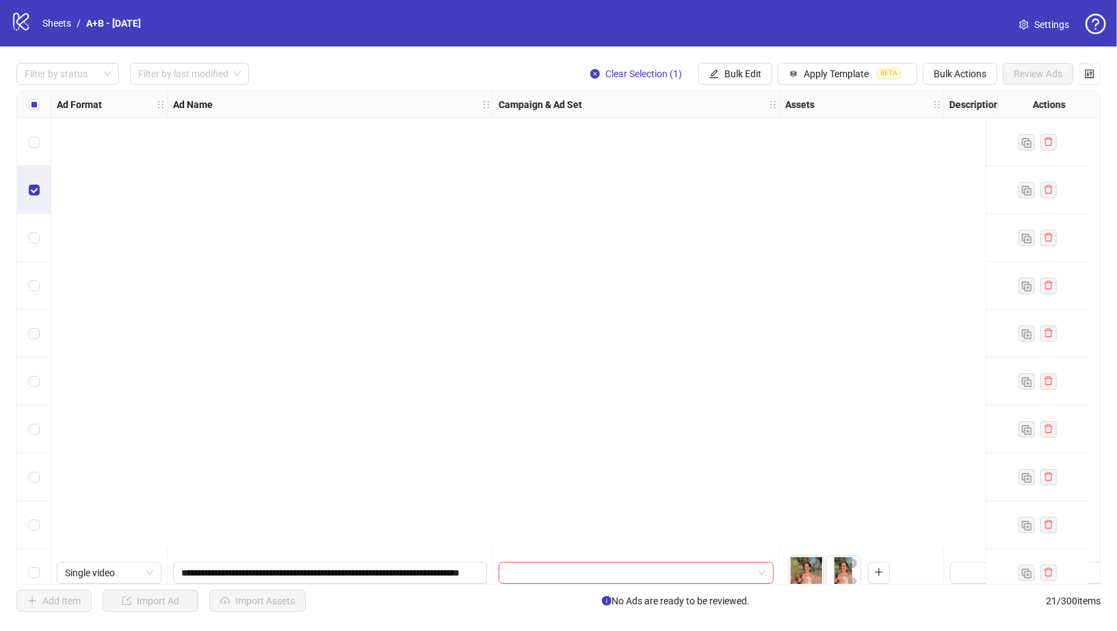
scroll to position [544, 0]
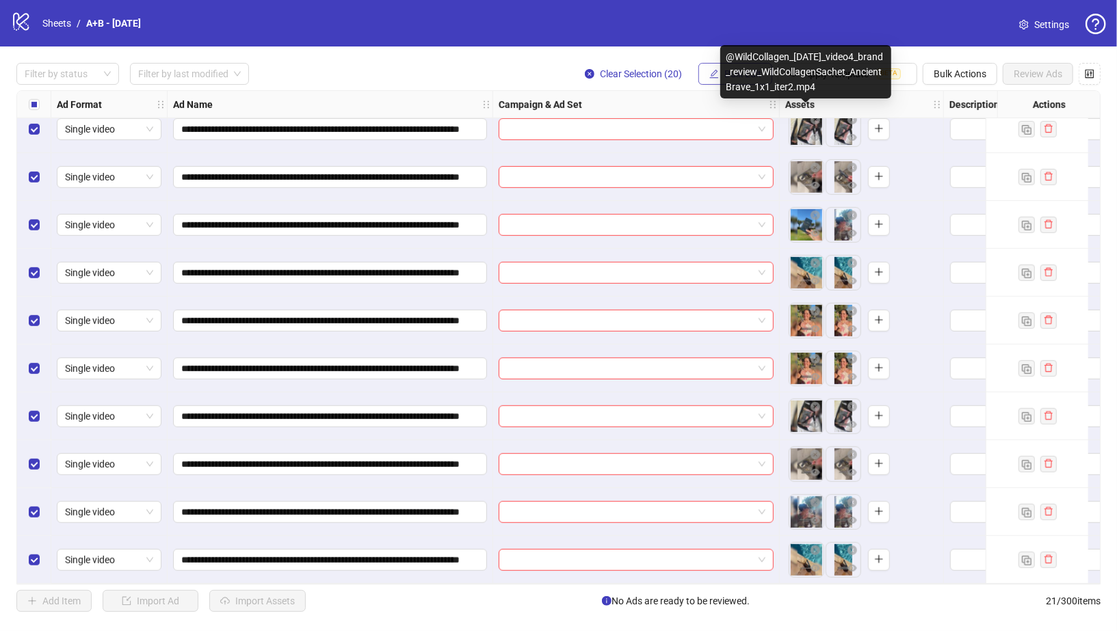
click at [706, 73] on button "Bulk Edit" at bounding box center [735, 74] width 74 height 22
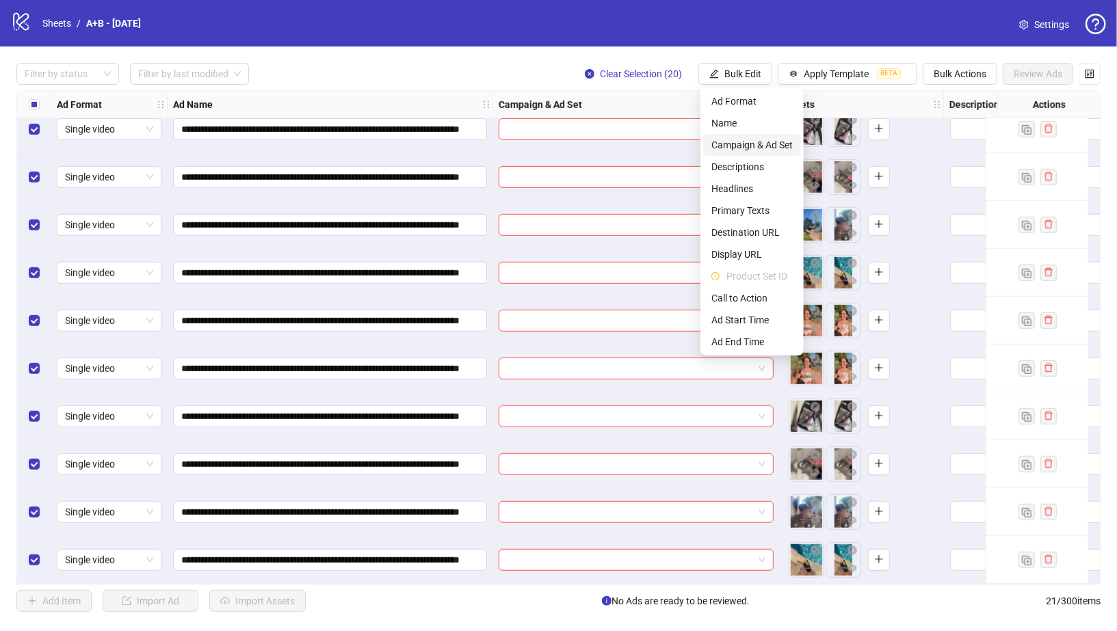
click at [735, 144] on span "Campaign & Ad Set" at bounding box center [751, 144] width 81 height 15
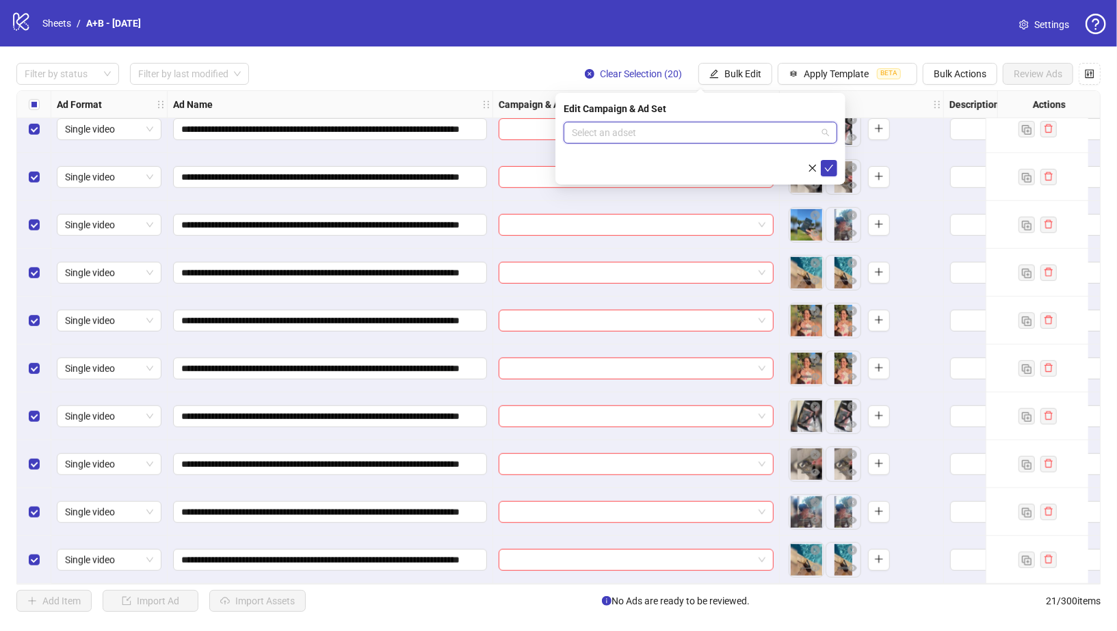
click at [665, 133] on input "search" at bounding box center [694, 132] width 245 height 21
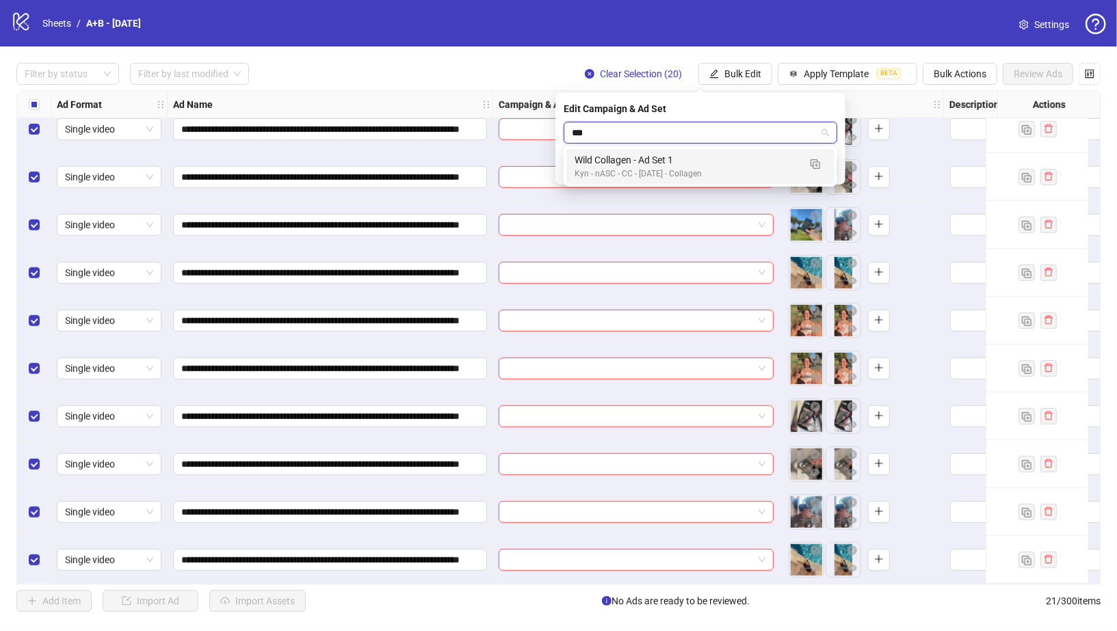
type input "****"
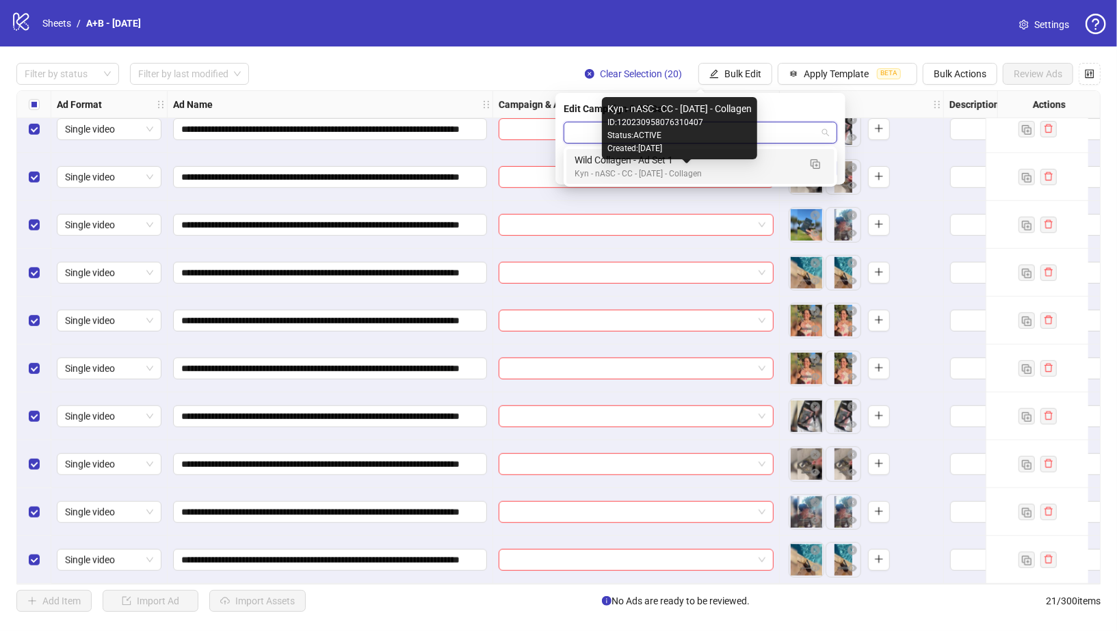
click at [667, 156] on div "Kyn - nASC - CC - [DATE] - Collagen ID: 120230958076310407 Status: ACTIVE Creat…" at bounding box center [679, 128] width 155 height 62
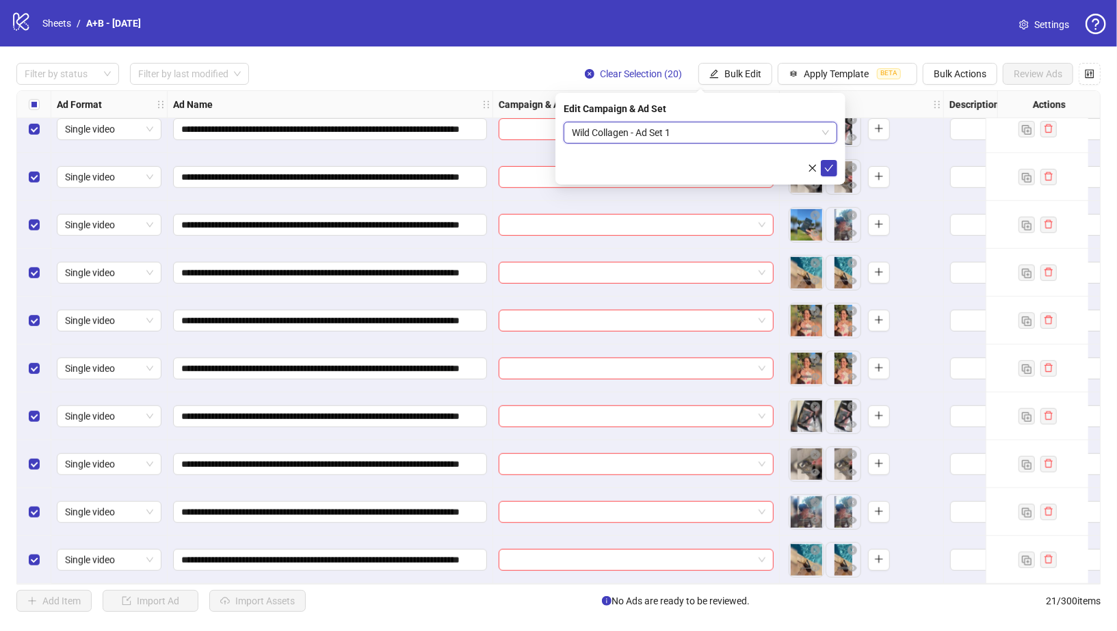
click at [837, 170] on div "Edit Campaign & Ad Set Wild Collagen - Ad Set 1 Wild Collagen - Ad Set 1" at bounding box center [700, 139] width 290 height 92
click at [831, 170] on icon "check" at bounding box center [829, 168] width 10 height 10
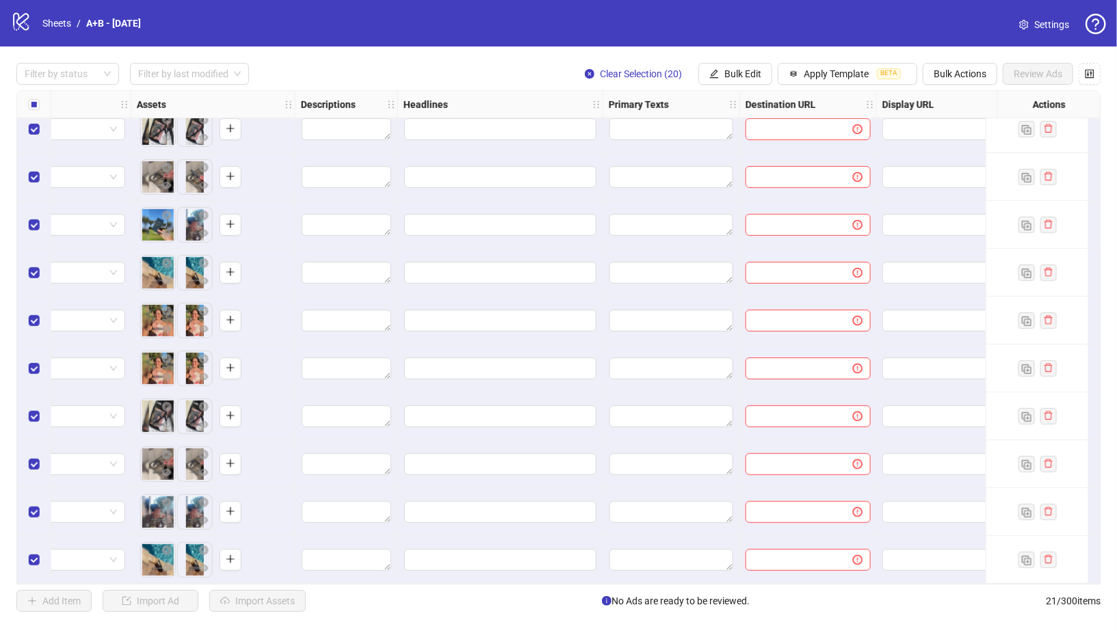
scroll to position [544, 659]
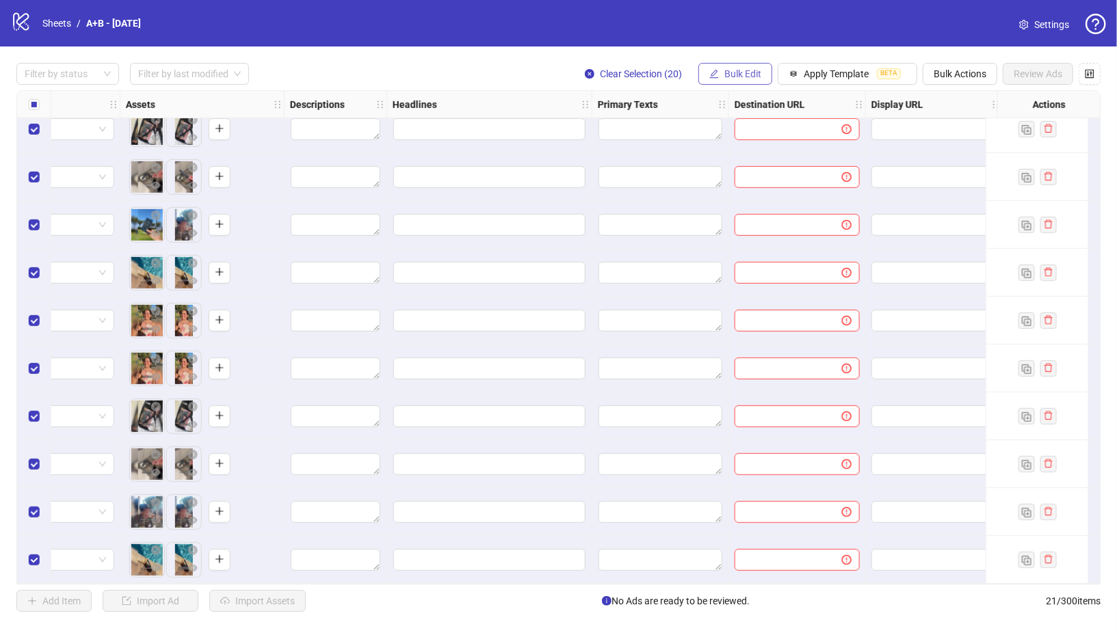
click at [721, 71] on button "Bulk Edit" at bounding box center [735, 74] width 74 height 22
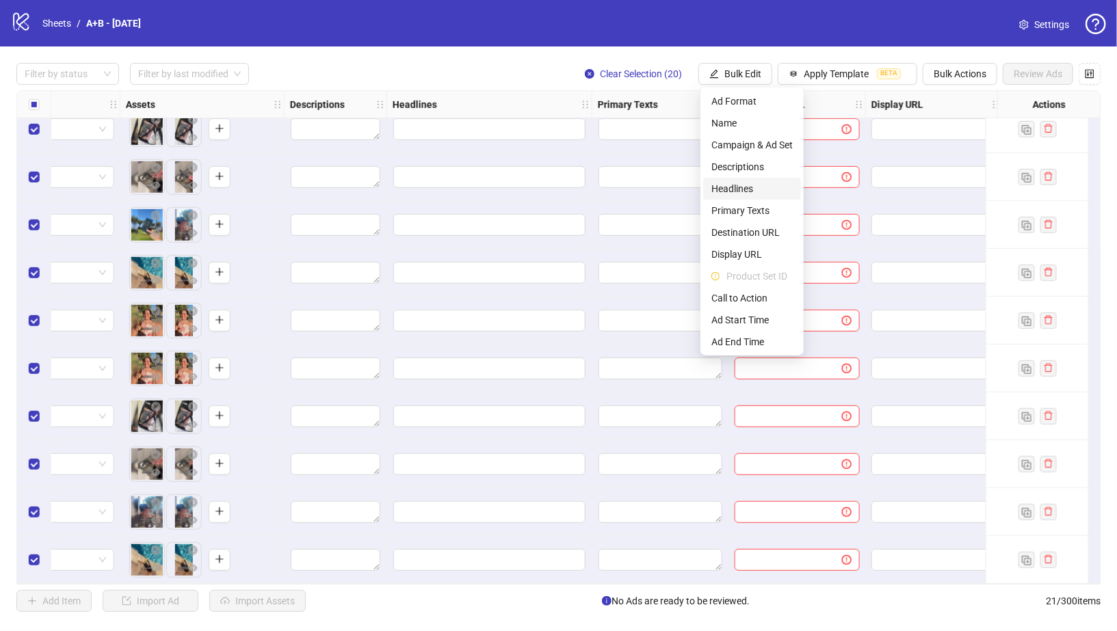
click at [739, 193] on span "Headlines" at bounding box center [751, 188] width 81 height 15
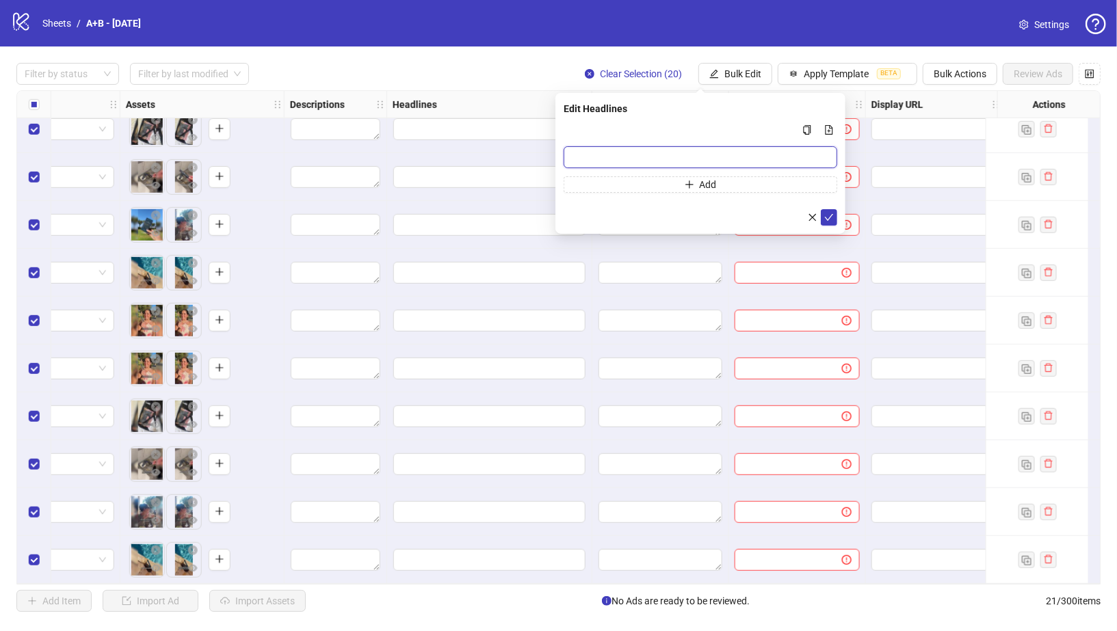
click at [665, 153] on input "Multi-input container - paste or copy values" at bounding box center [701, 157] width 274 height 22
paste input "**********"
type input "**********"
click at [836, 220] on button "submit" at bounding box center [829, 217] width 16 height 16
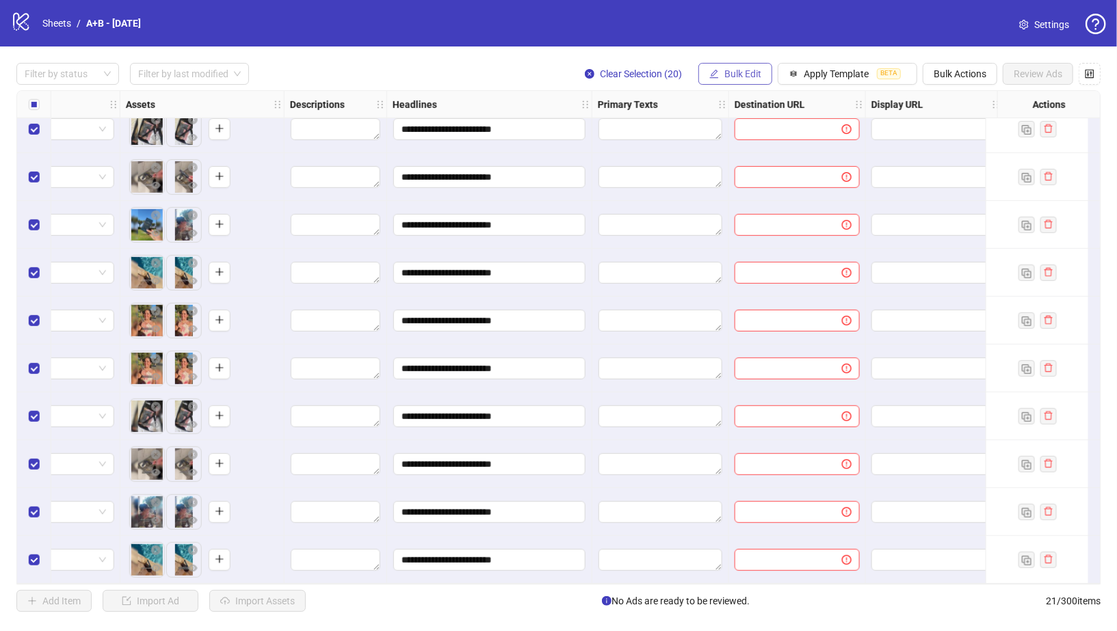
click at [717, 76] on icon "edit" at bounding box center [714, 74] width 10 height 10
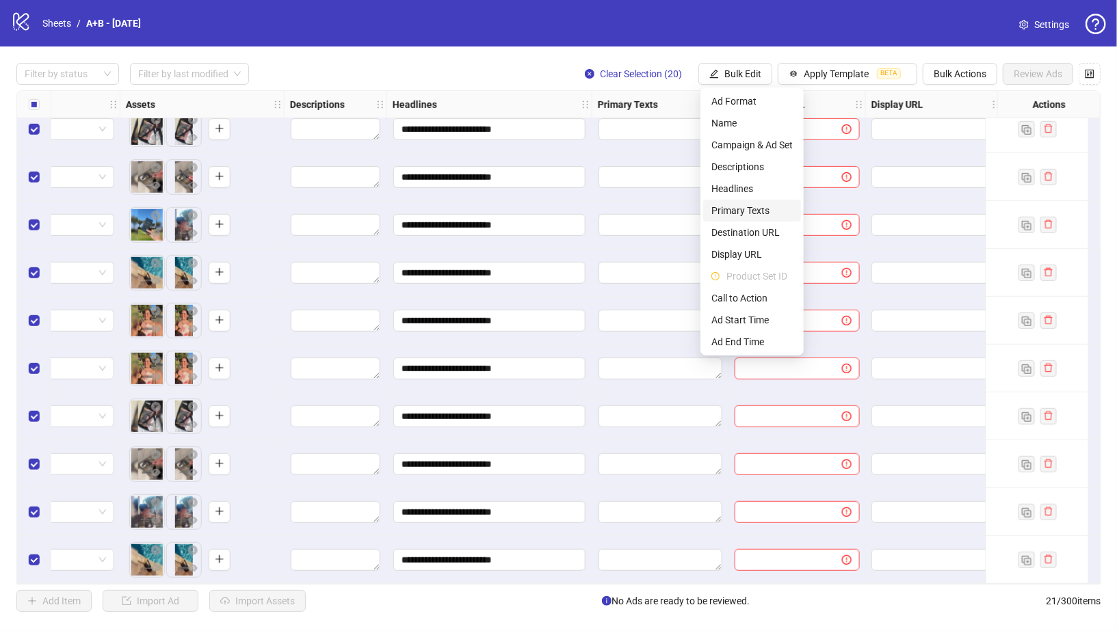
click at [744, 209] on span "Primary Texts" at bounding box center [751, 210] width 81 height 15
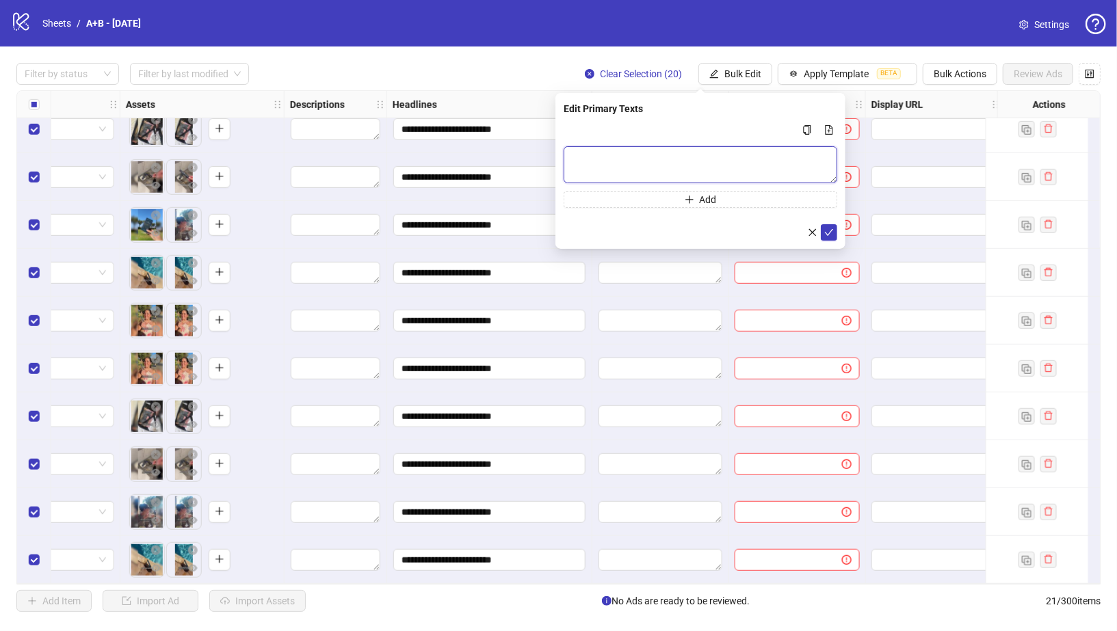
click at [689, 148] on textarea "Multi-text input container - paste or copy values" at bounding box center [701, 164] width 274 height 37
paste textarea "**********"
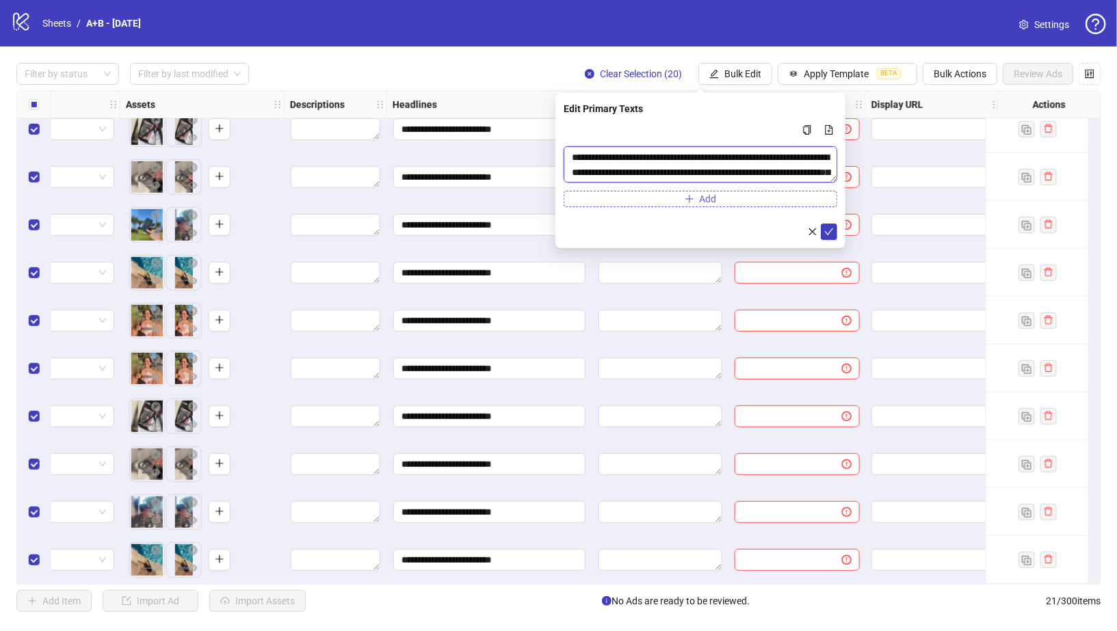
scroll to position [10, 0]
type textarea "**********"
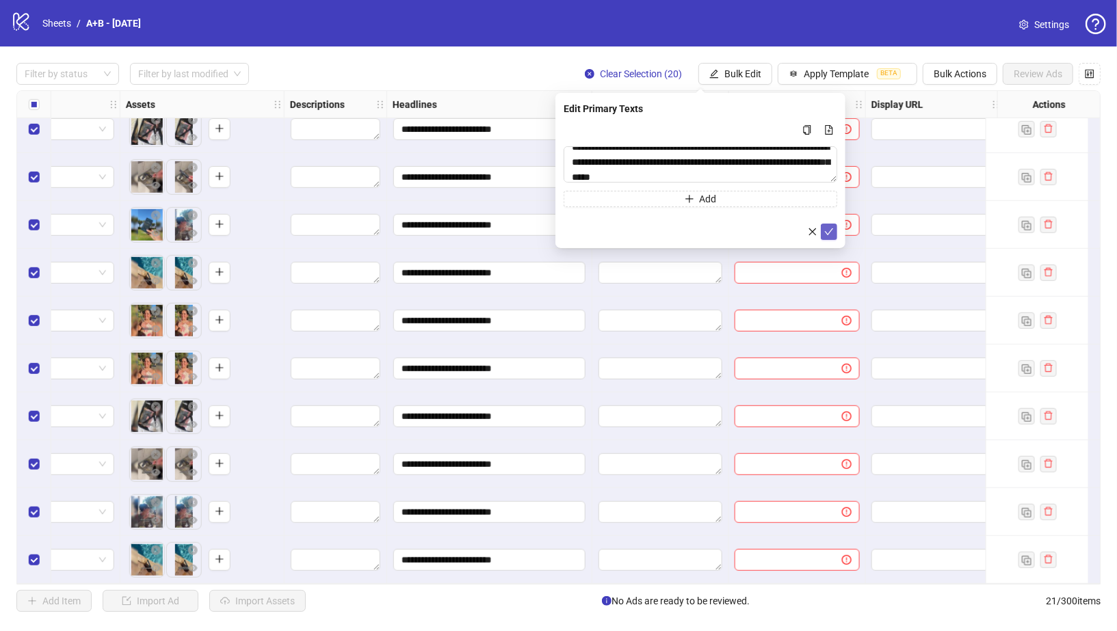
click at [831, 228] on icon "check" at bounding box center [829, 232] width 10 height 10
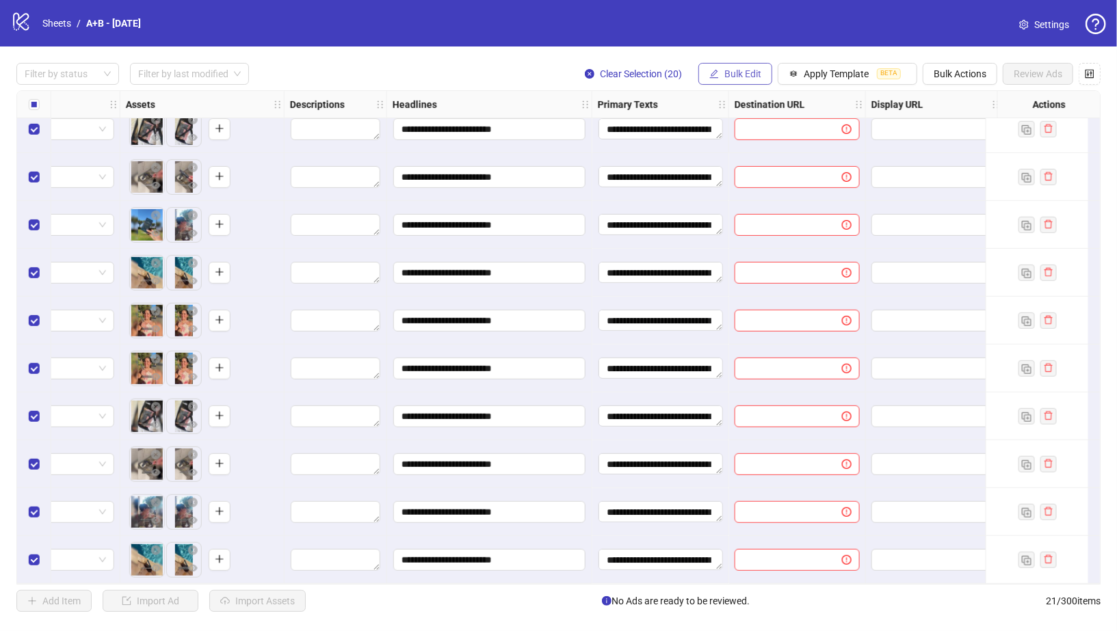
click at [756, 75] on span "Bulk Edit" at bounding box center [742, 73] width 37 height 11
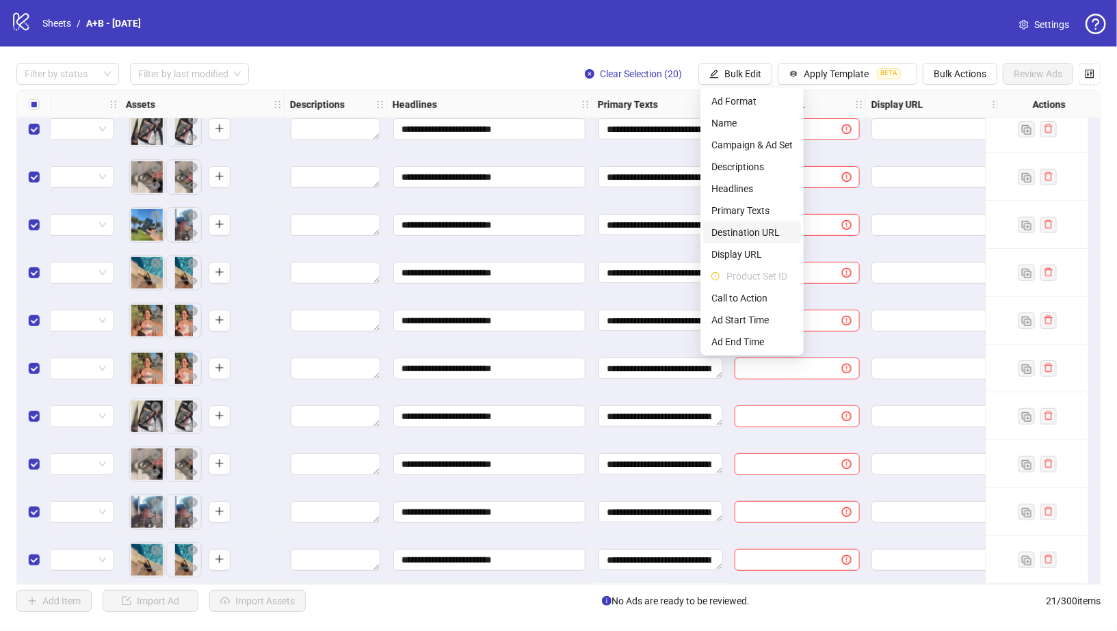
click at [756, 230] on span "Destination URL" at bounding box center [751, 232] width 81 height 15
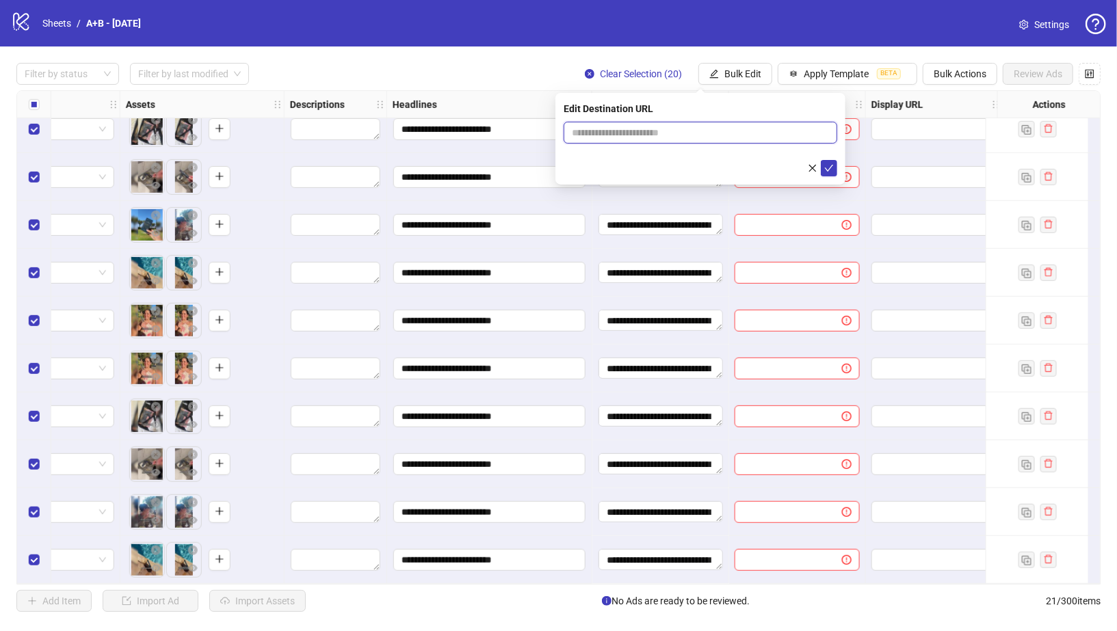
click at [719, 137] on input "text" at bounding box center [695, 132] width 246 height 15
paste input "**********"
type input "**********"
click at [829, 165] on icon "check" at bounding box center [829, 168] width 10 height 10
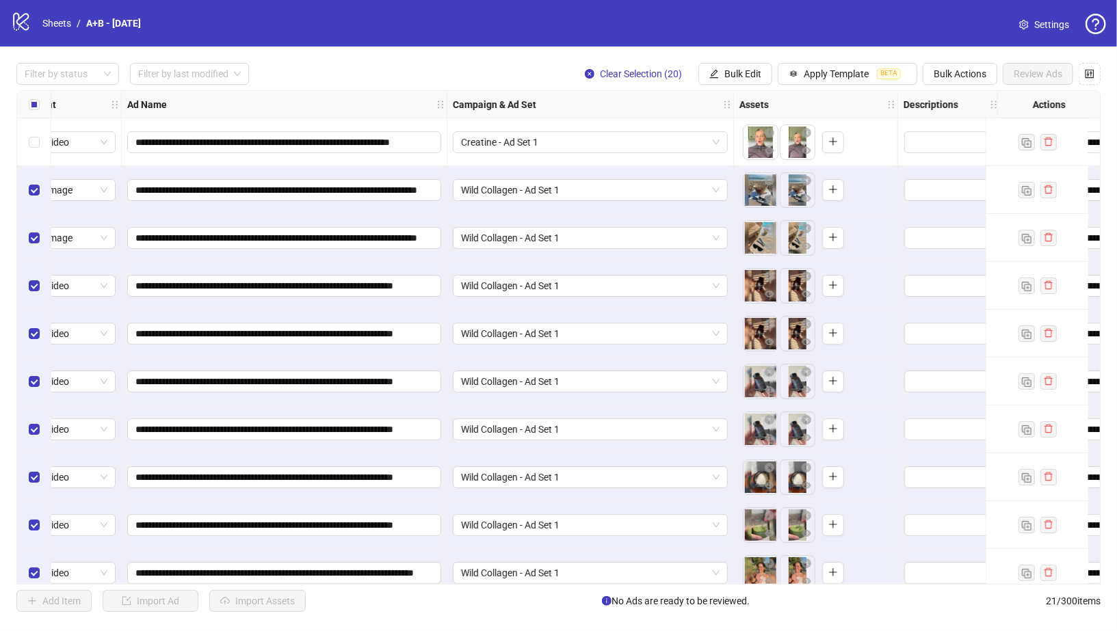
scroll to position [0, 0]
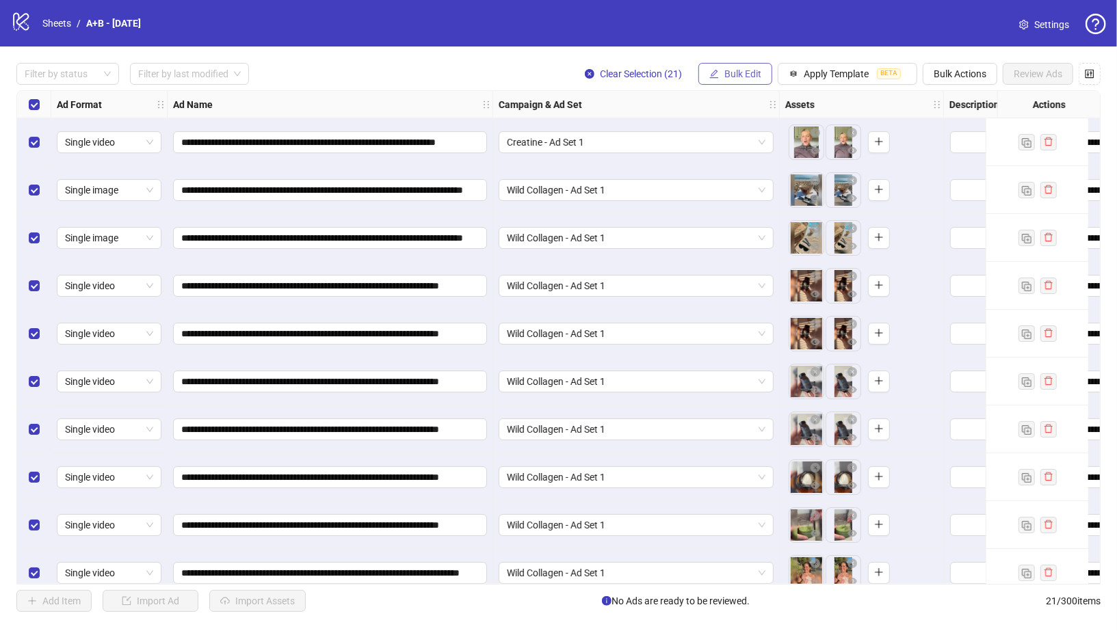
click at [751, 73] on span "Bulk Edit" at bounding box center [742, 73] width 37 height 11
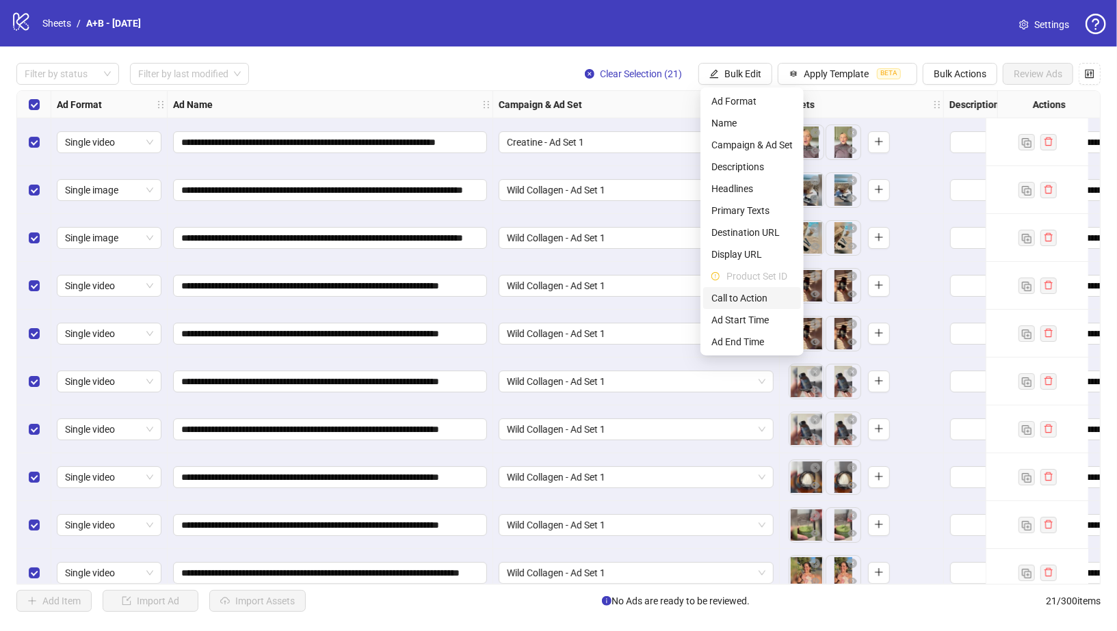
click at [762, 298] on span "Call to Action" at bounding box center [751, 298] width 81 height 15
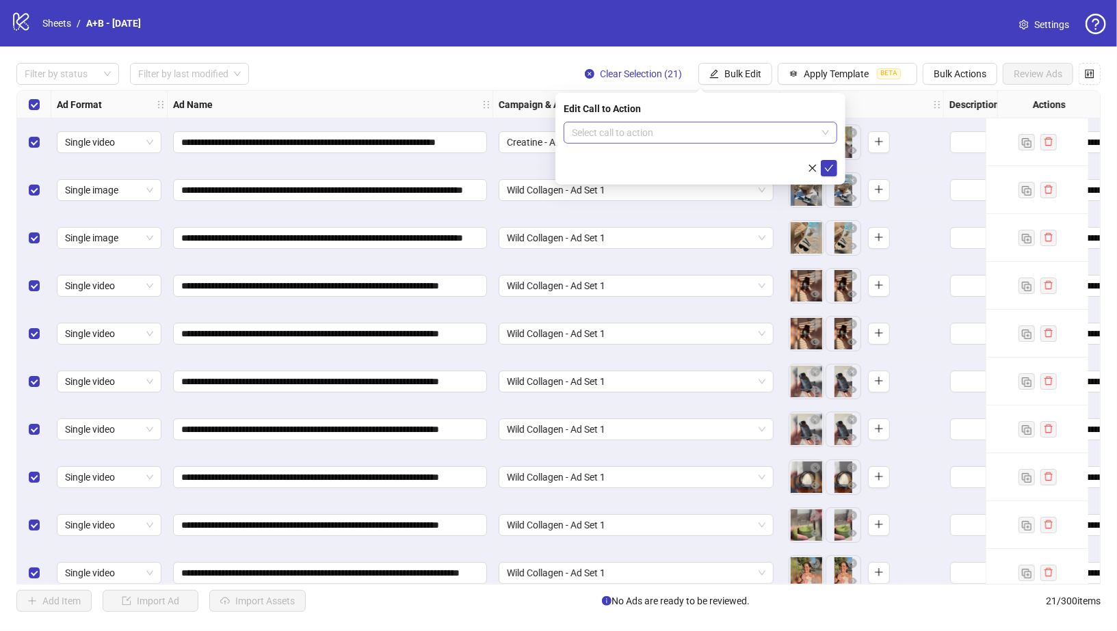
click at [718, 131] on input "search" at bounding box center [694, 132] width 245 height 21
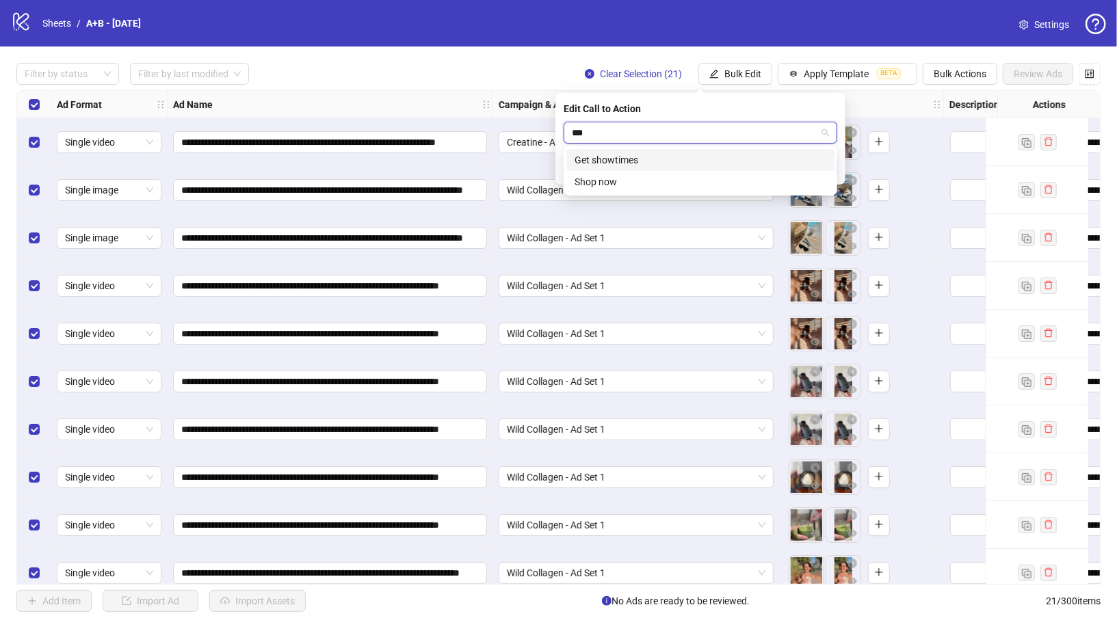
type input "****"
click at [724, 166] on div "Shop now" at bounding box center [701, 160] width 252 height 15
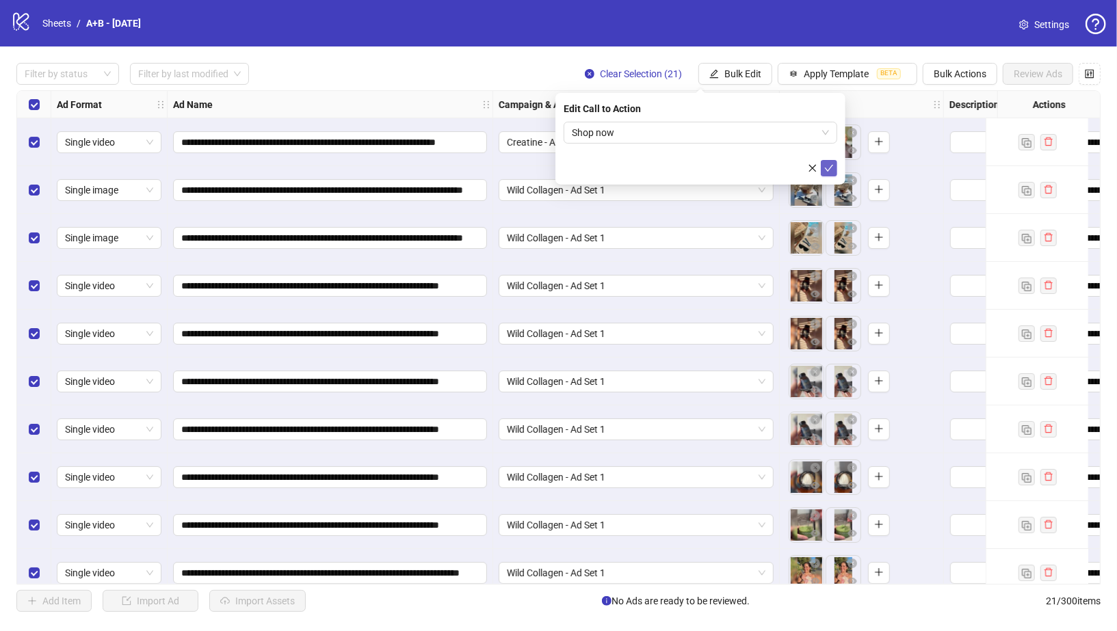
click at [828, 166] on icon "check" at bounding box center [829, 168] width 10 height 10
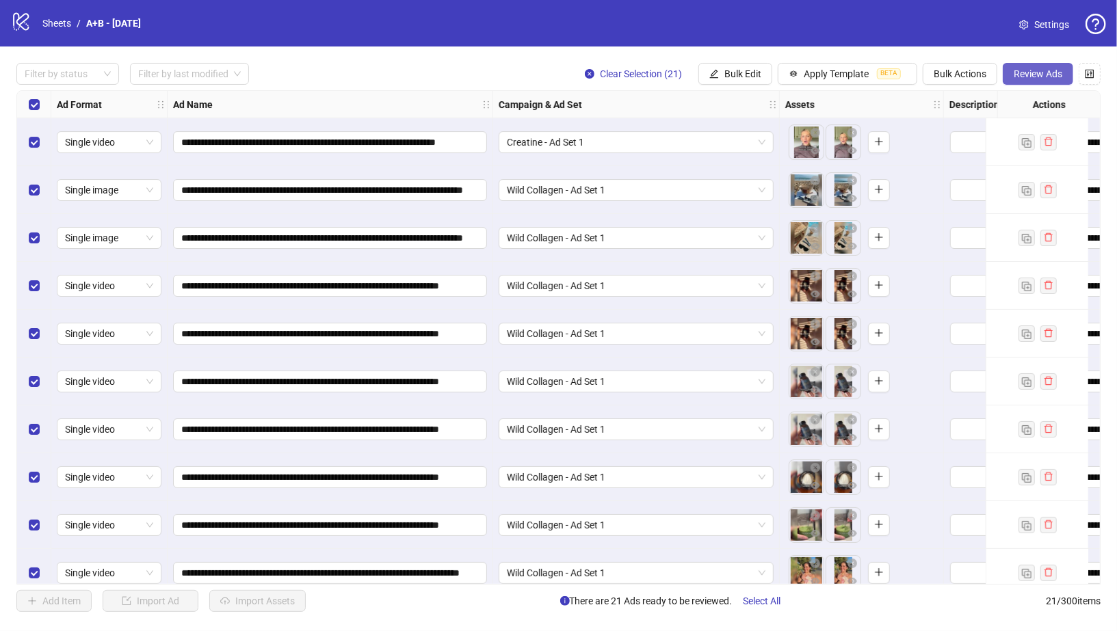
click at [1042, 79] on span "Review Ads" at bounding box center [1038, 73] width 49 height 11
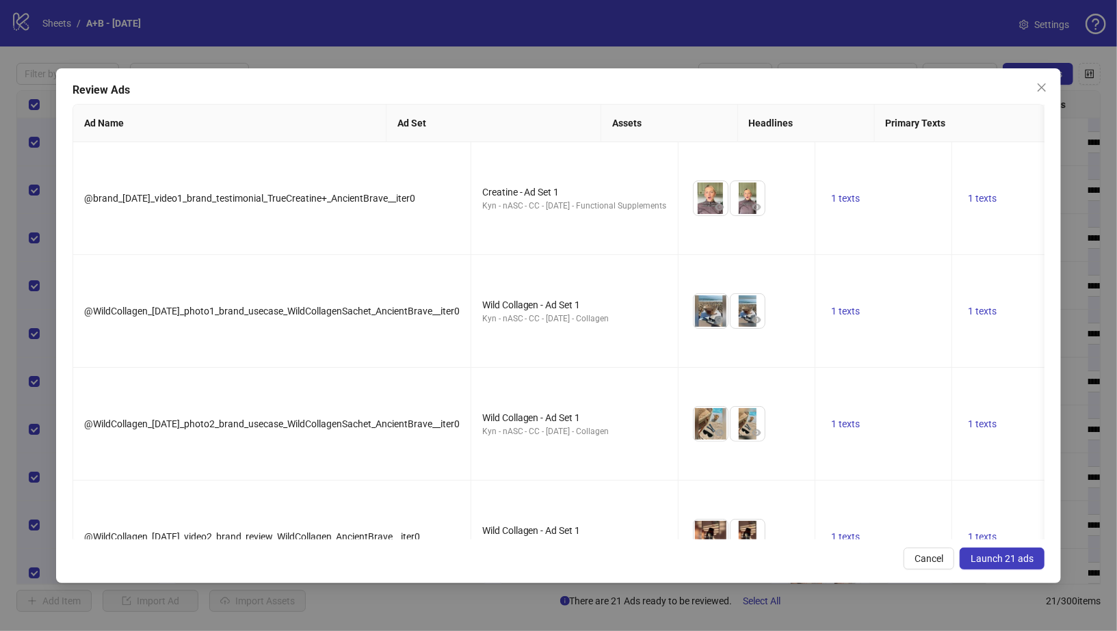
click at [1025, 557] on span "Launch 21 ads" at bounding box center [1002, 558] width 63 height 11
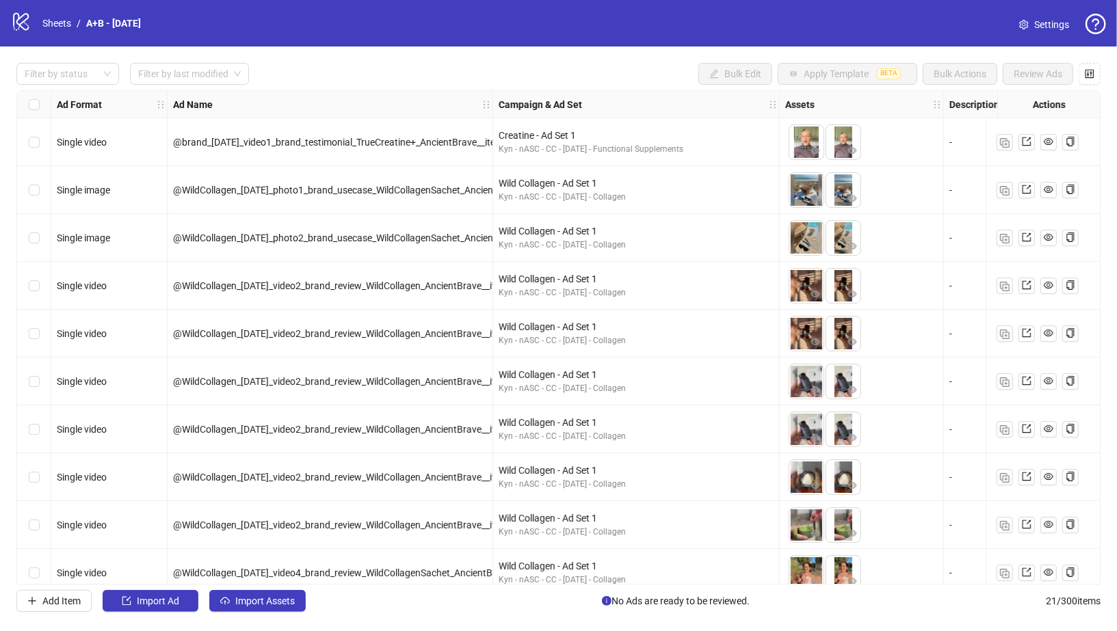
scroll to position [544, 0]
